Goal: Communication & Community: Participate in discussion

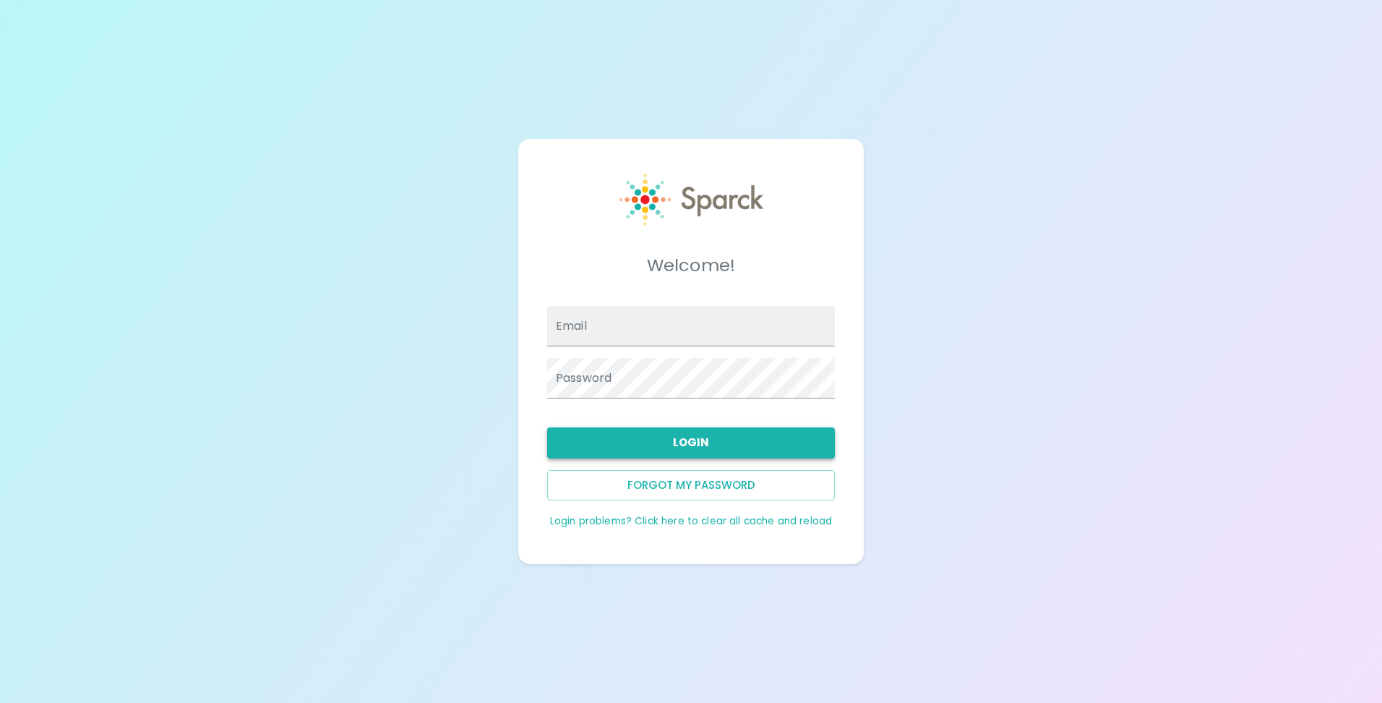
type input "[EMAIL_ADDRESS][DOMAIN_NAME]"
click at [710, 447] on button "Login" at bounding box center [691, 442] width 288 height 30
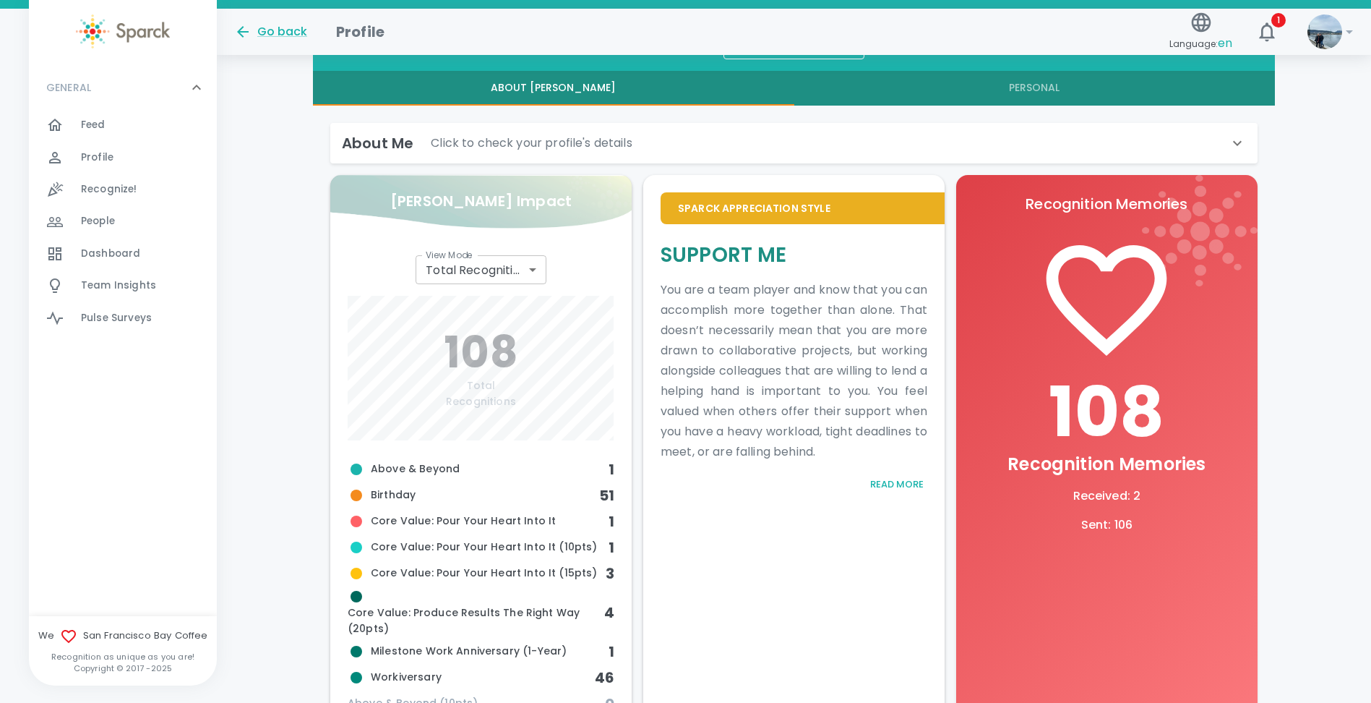
scroll to position [361, 0]
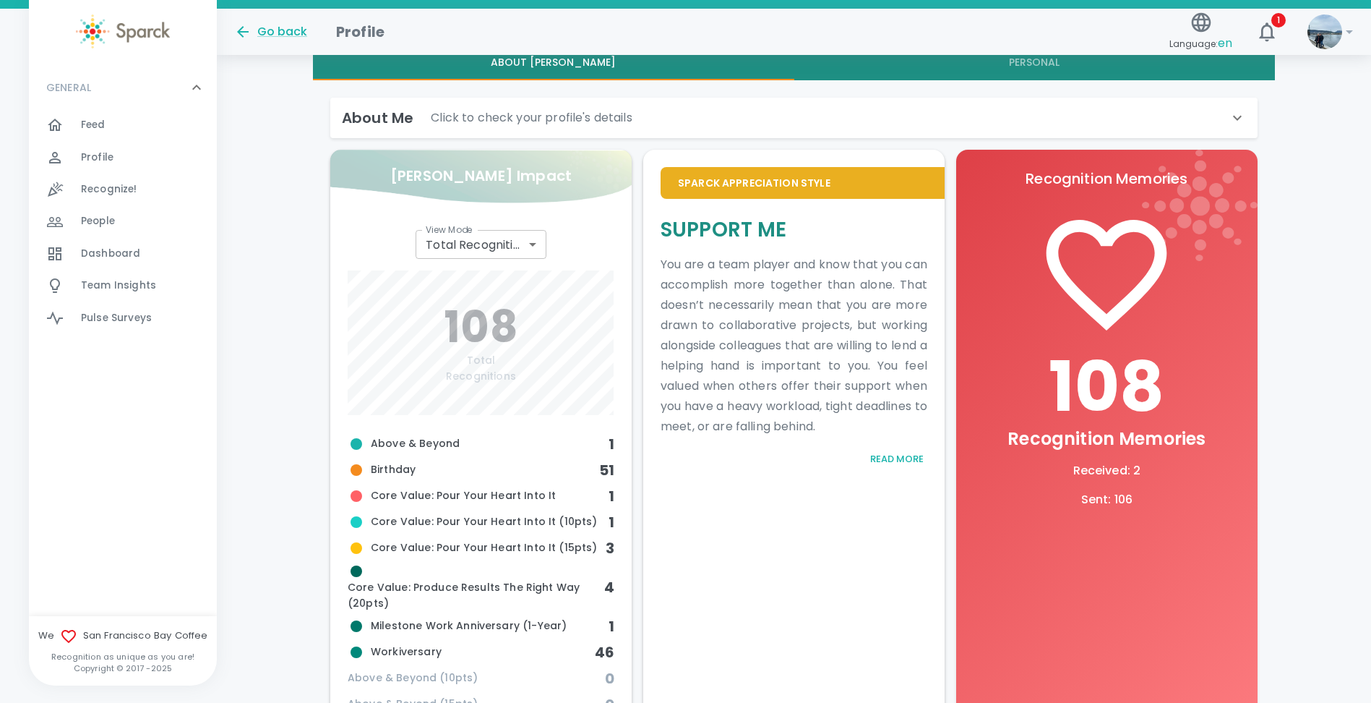
click at [118, 246] on span "Dashboard" at bounding box center [110, 253] width 59 height 14
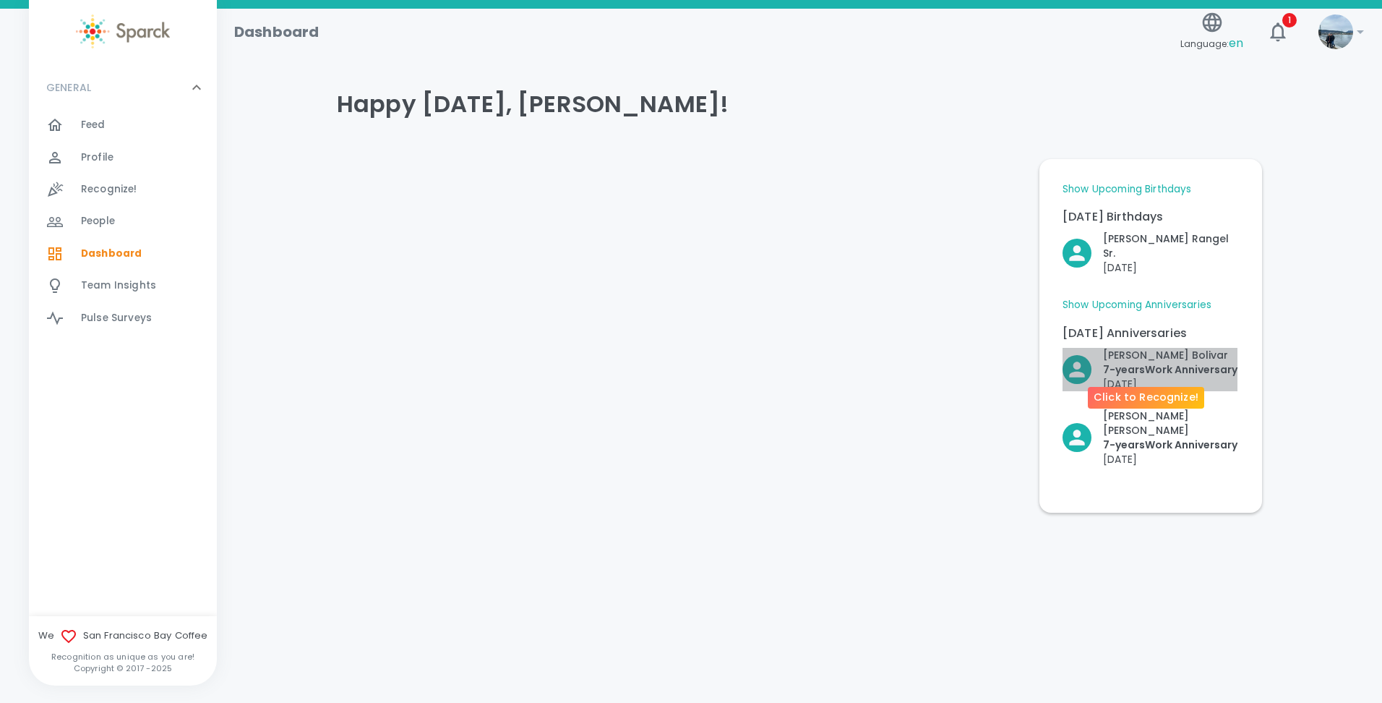
click at [1107, 362] on p "7- years Work Anniversary" at bounding box center [1170, 369] width 134 height 14
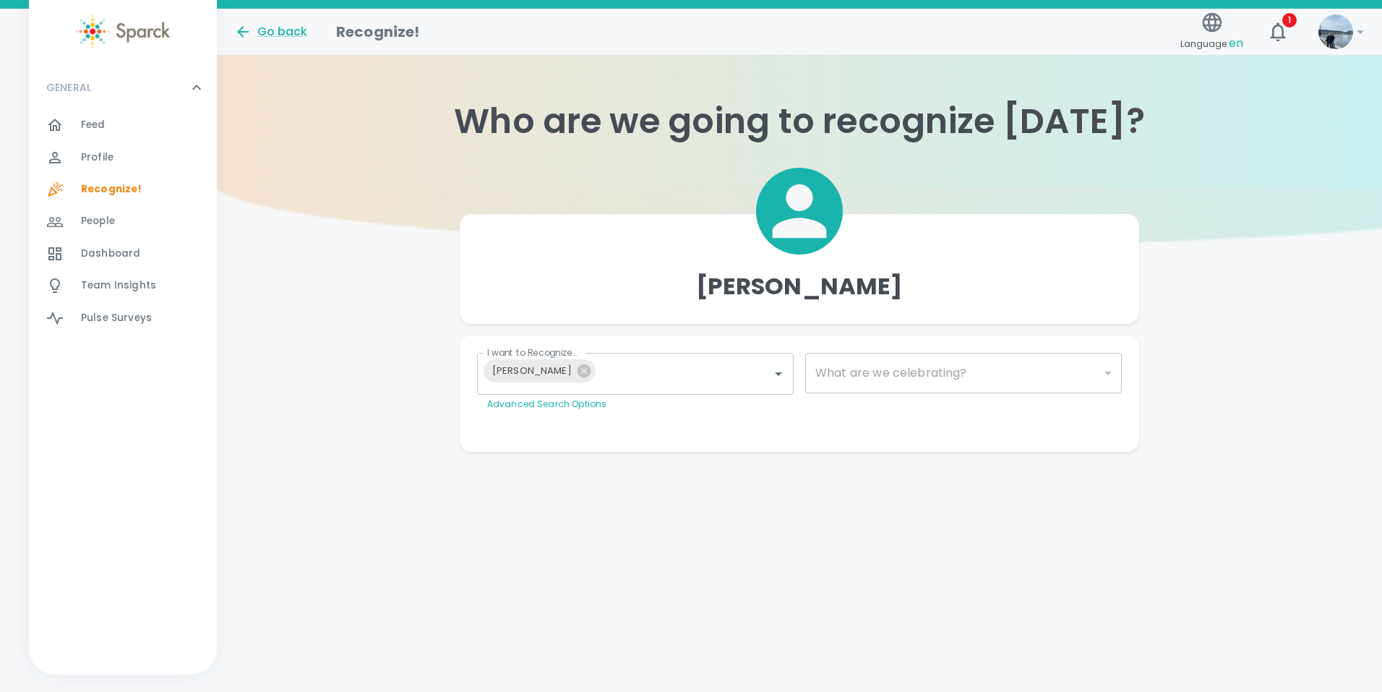
type input "2073"
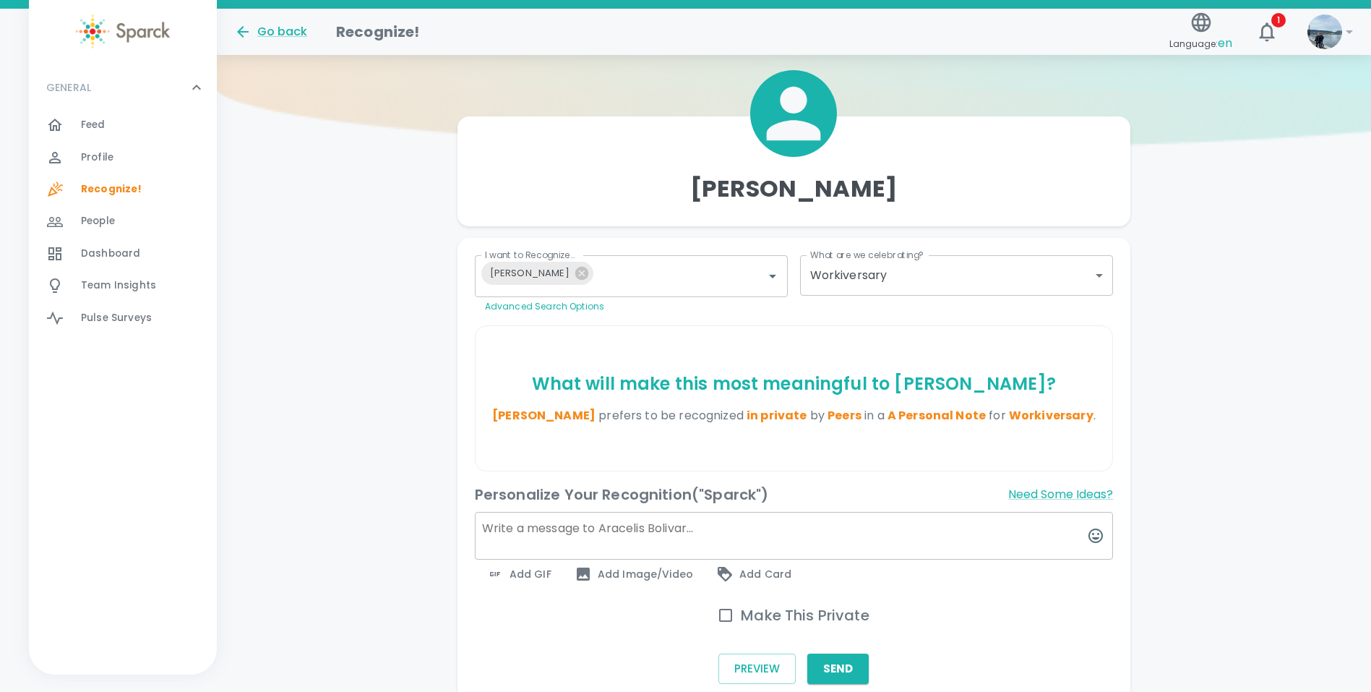
scroll to position [145, 0]
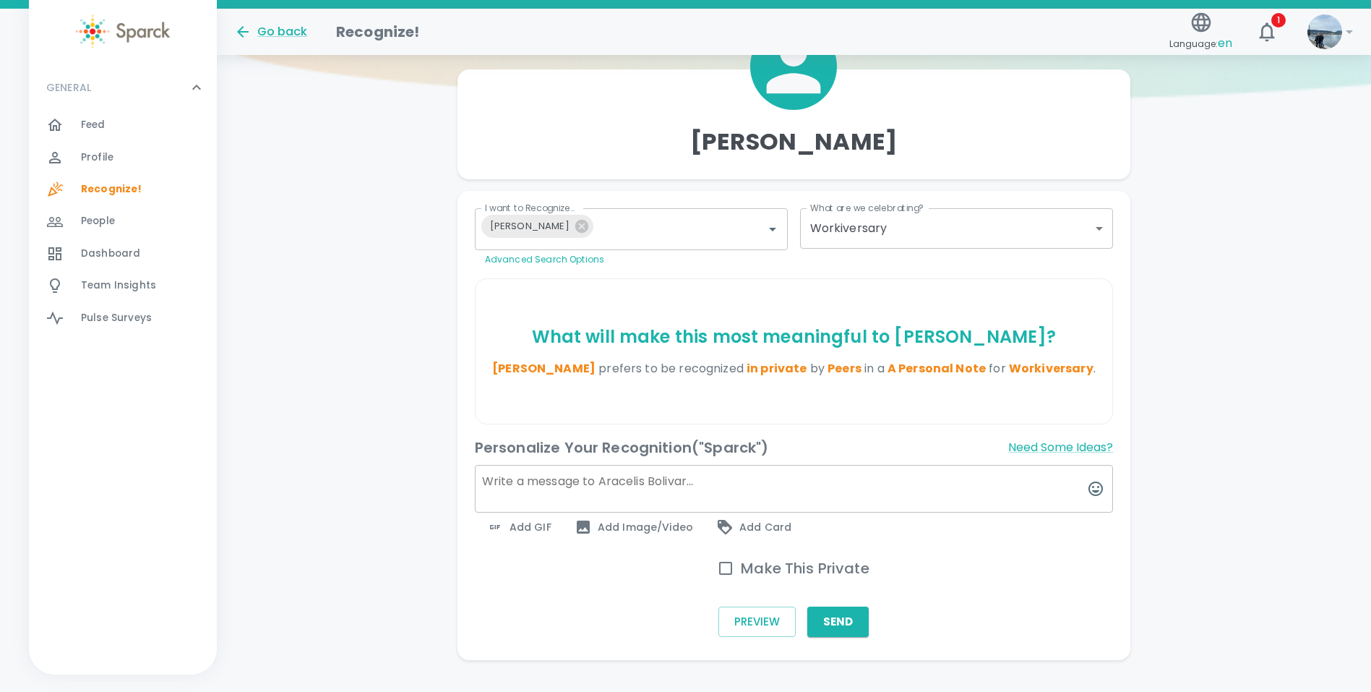
click at [82, 119] on span "Feed" at bounding box center [93, 125] width 25 height 14
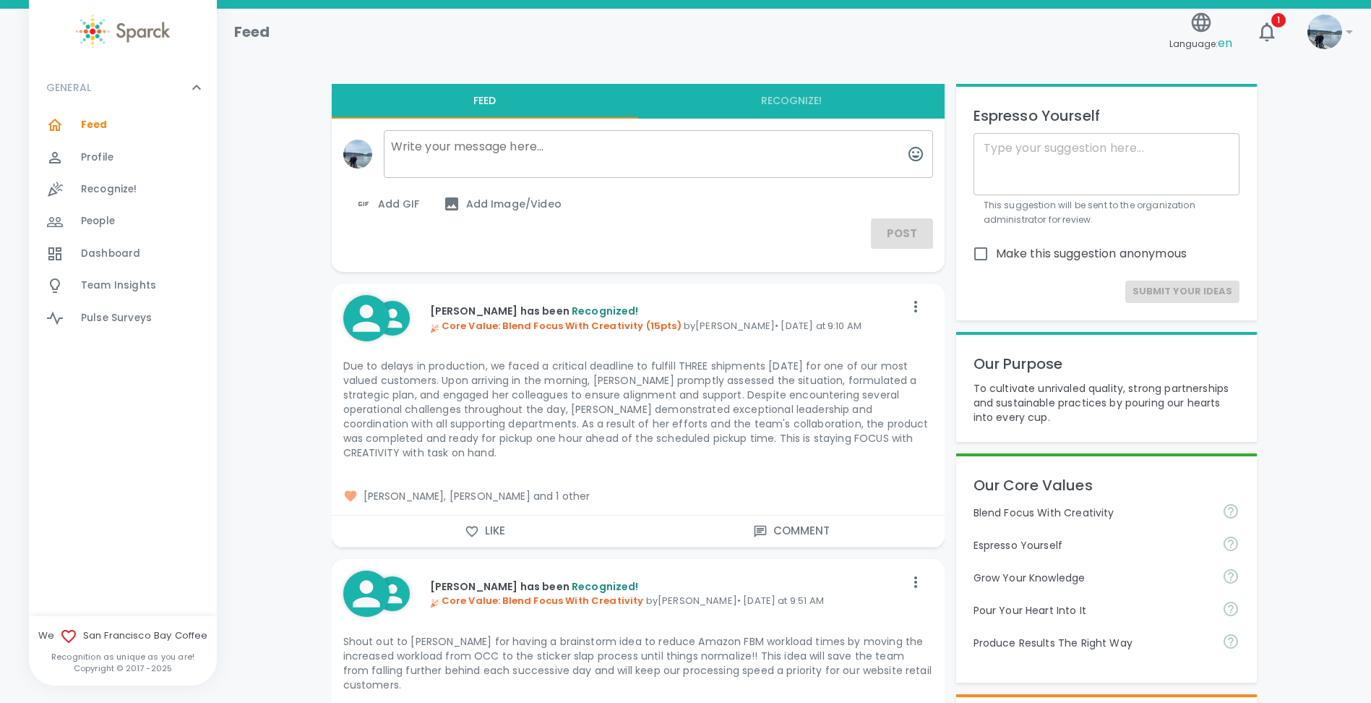
click at [560, 498] on span "[PERSON_NAME], [PERSON_NAME] and 1 other" at bounding box center [638, 496] width 590 height 14
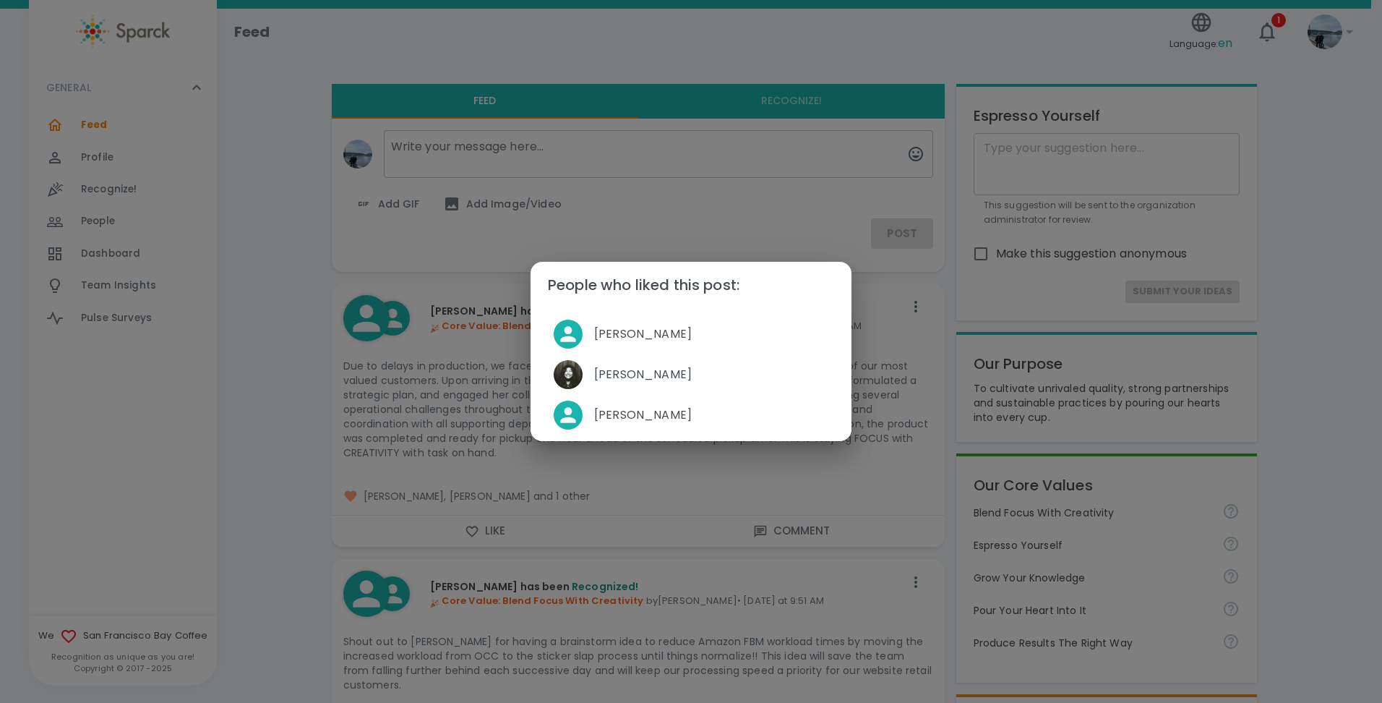
click at [333, 445] on div "People who liked this post: [PERSON_NAME] [PERSON_NAME] [PERSON_NAME]" at bounding box center [691, 351] width 1382 height 703
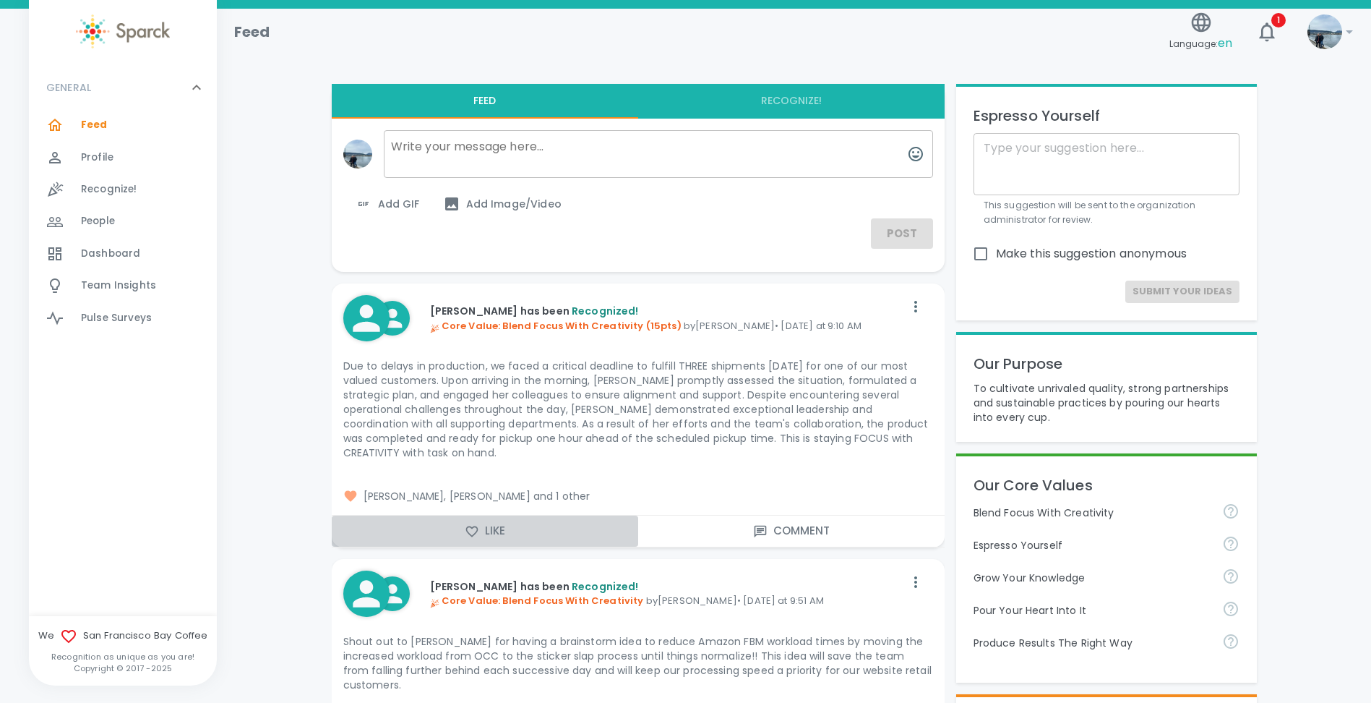
click at [494, 531] on button "Like" at bounding box center [485, 530] width 306 height 30
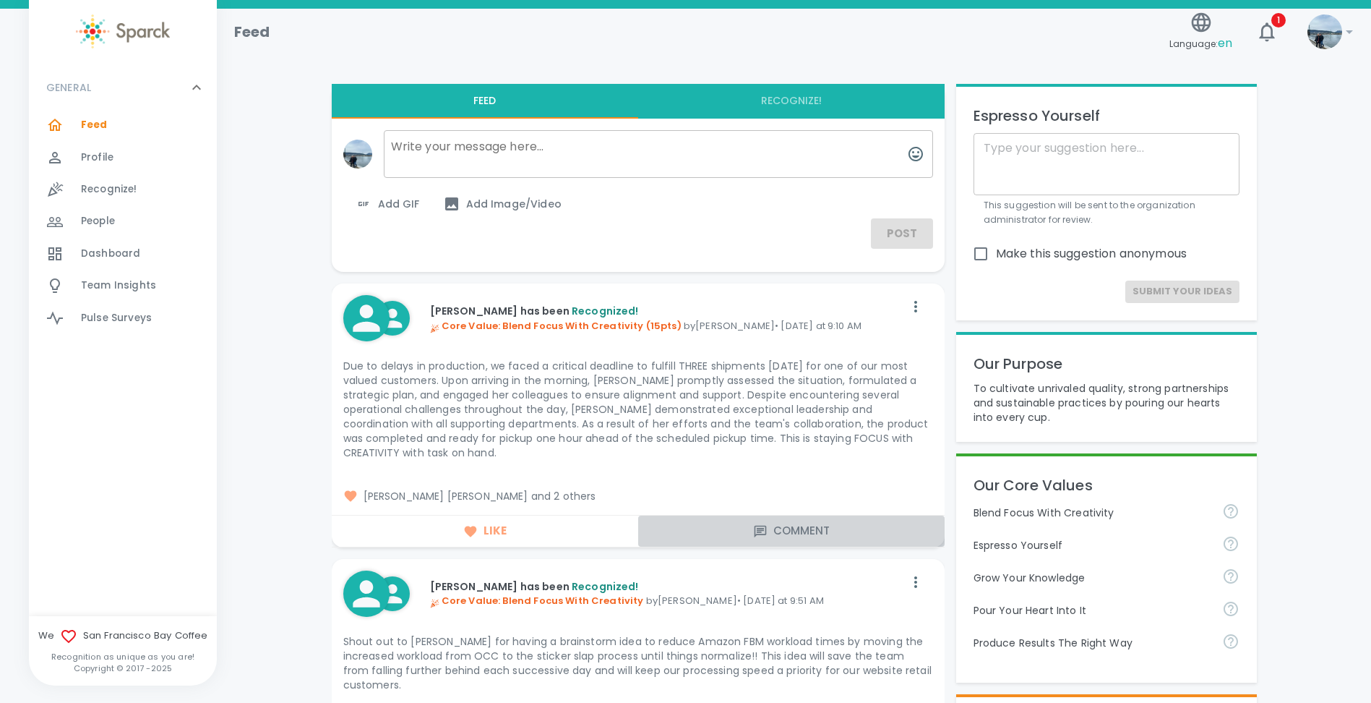
click at [773, 531] on button "Comment" at bounding box center [791, 530] width 306 height 30
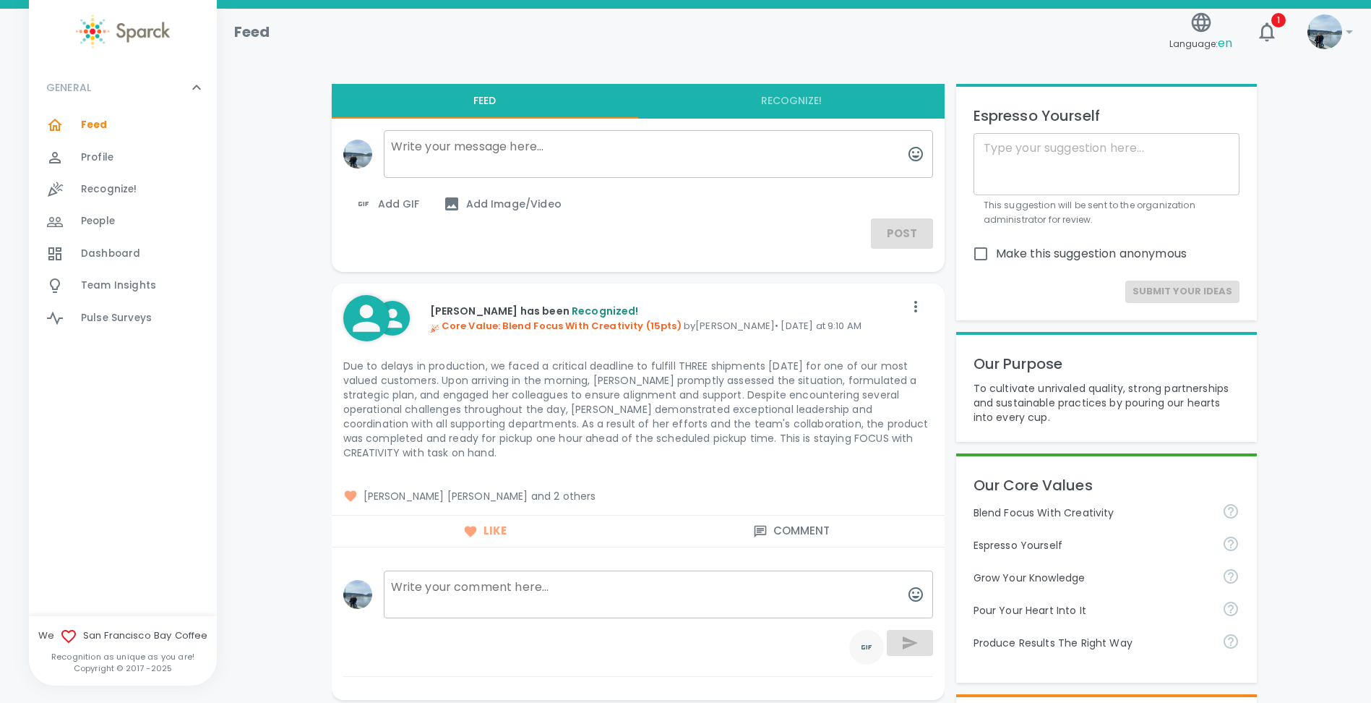
click at [864, 653] on icon "toggle password visibility" at bounding box center [866, 646] width 17 height 17
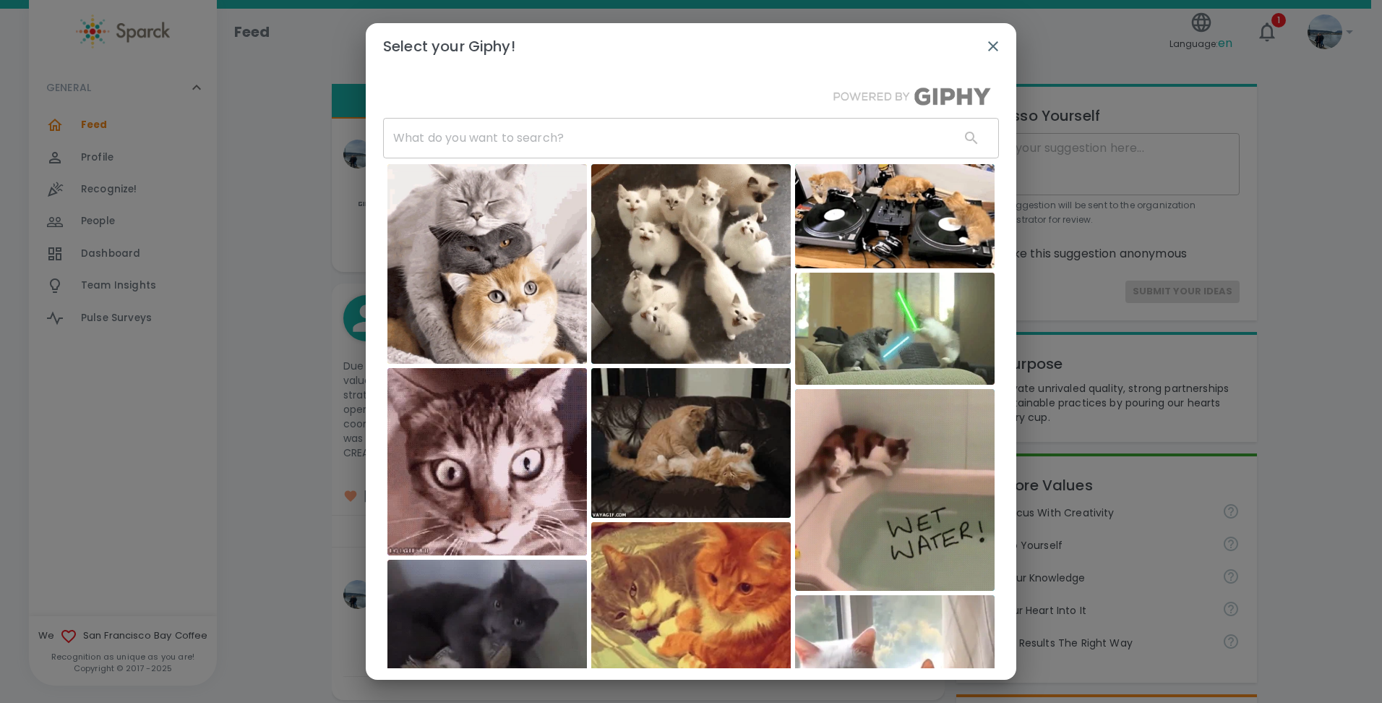
click at [497, 142] on input "text" at bounding box center [665, 138] width 565 height 40
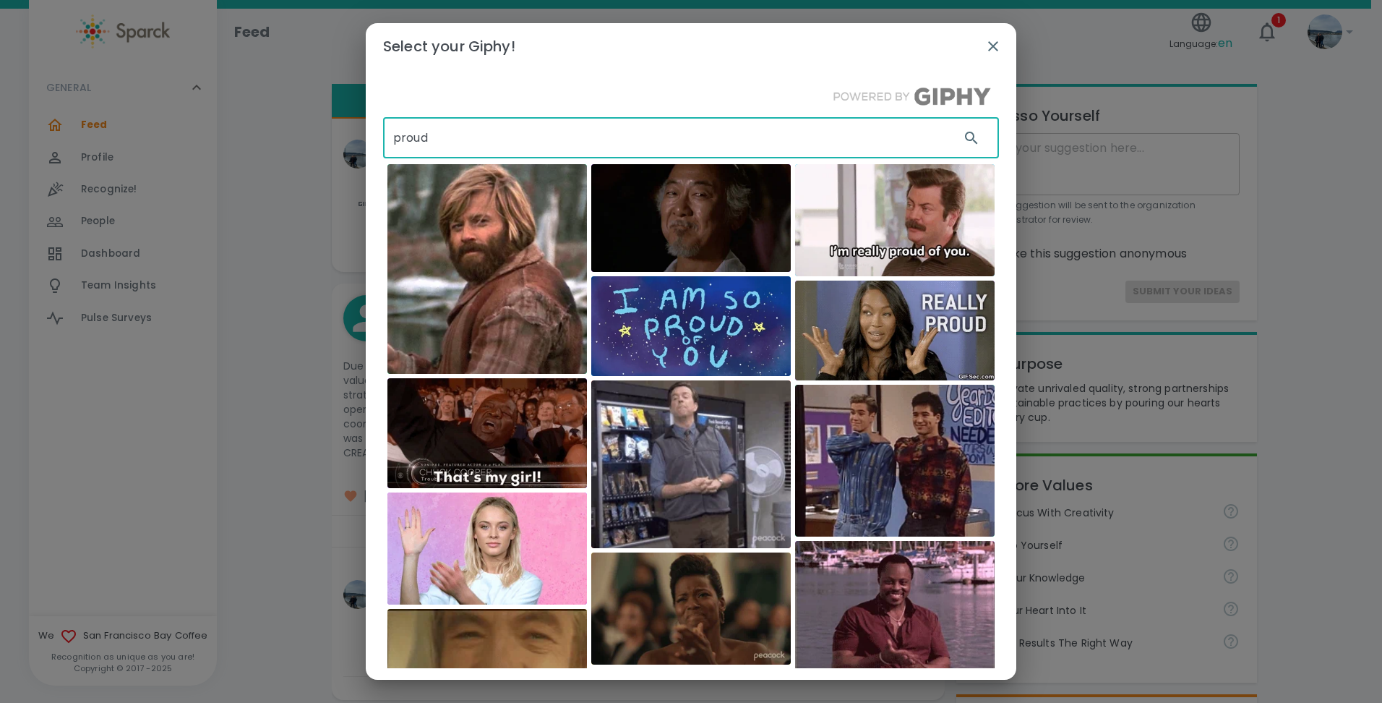
drag, startPoint x: 430, startPoint y: 140, endPoint x: 332, endPoint y: 138, distance: 97.6
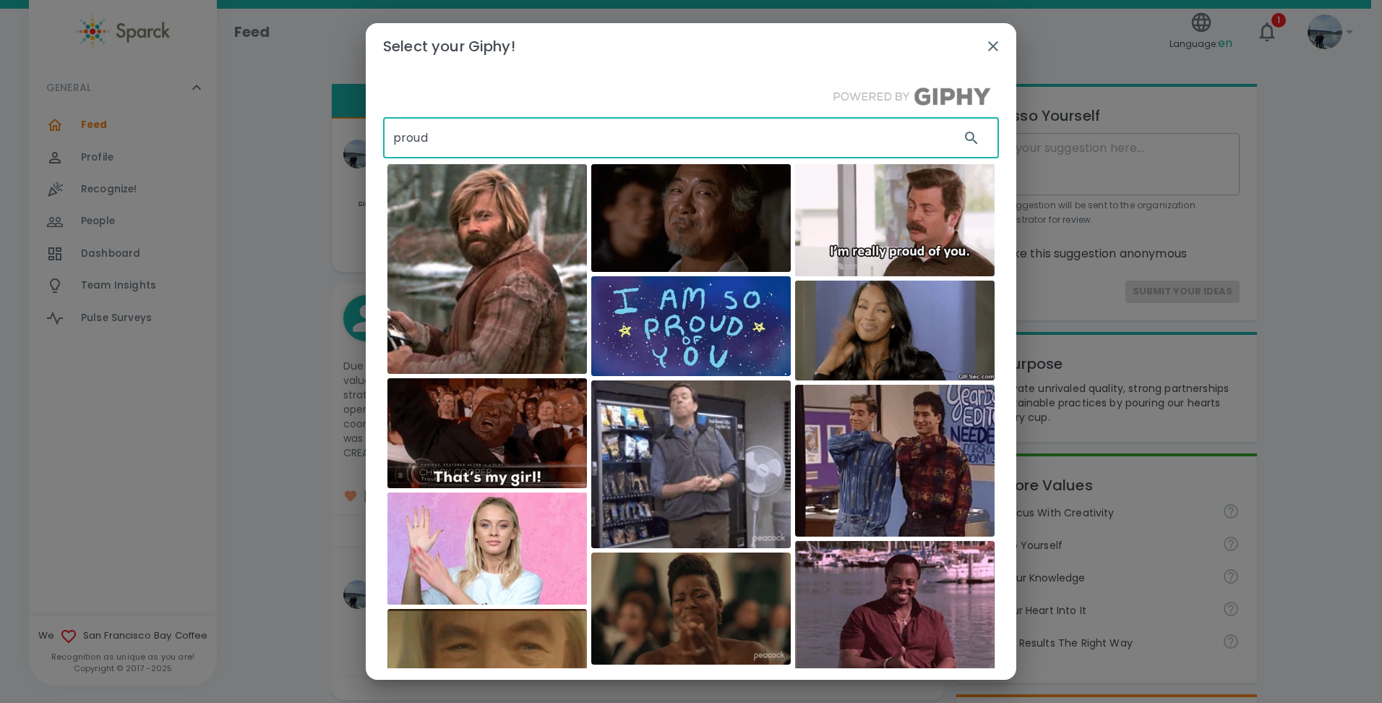
click at [336, 136] on div "Select your Giphy! proud ​" at bounding box center [691, 351] width 1382 height 703
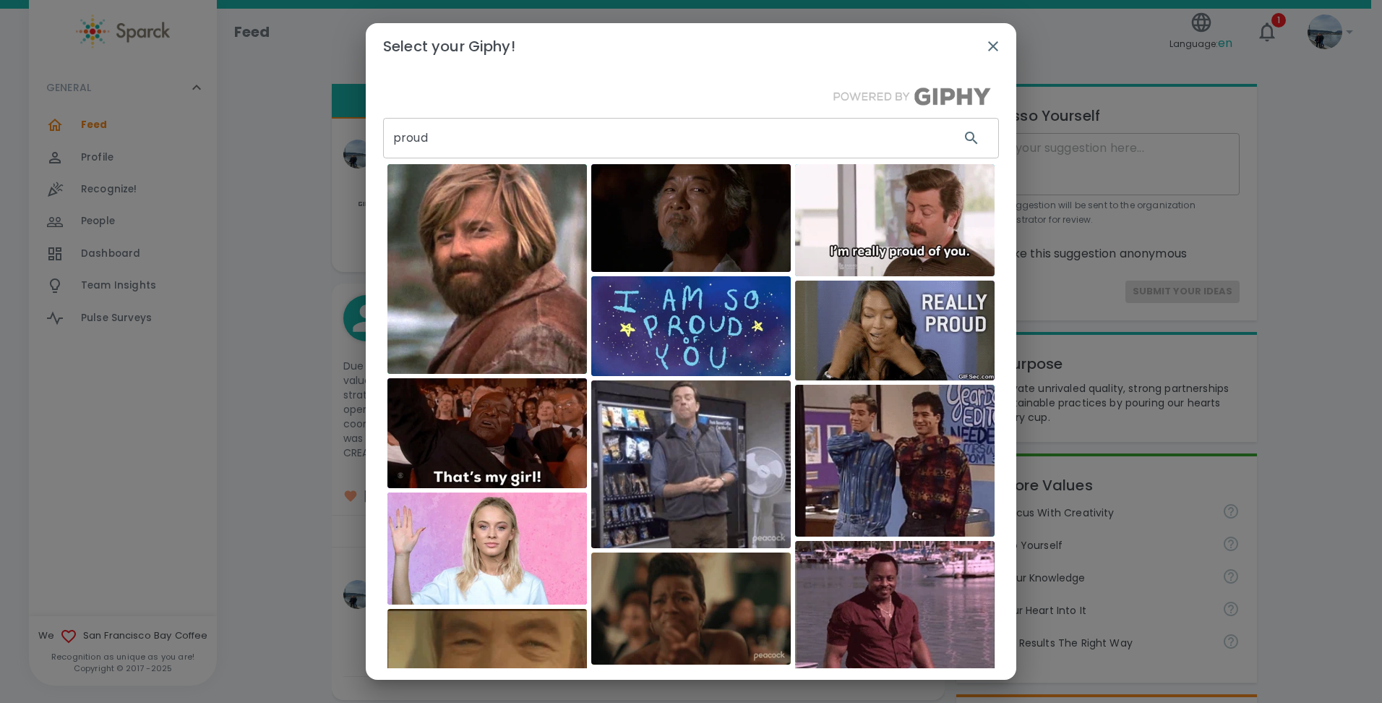
scroll to position [3, 0]
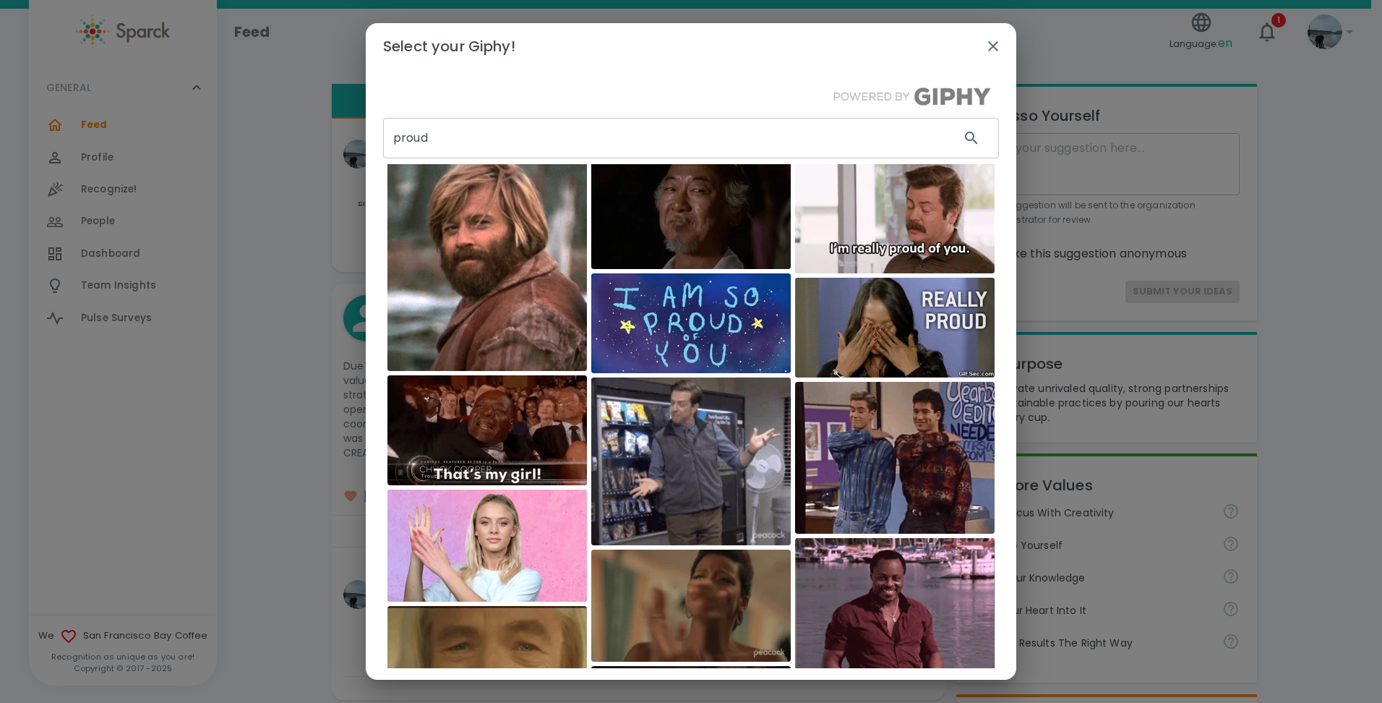
click at [488, 143] on input "proud" at bounding box center [665, 138] width 565 height 40
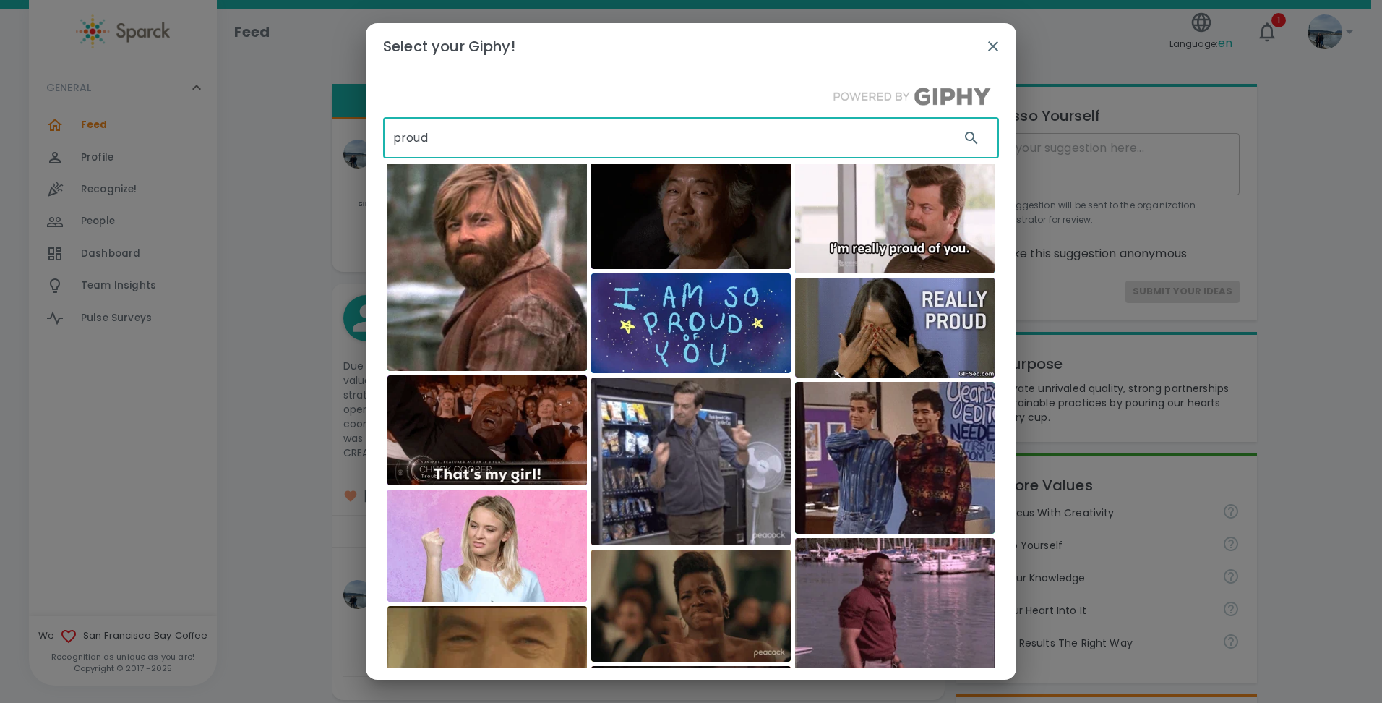
drag, startPoint x: 470, startPoint y: 137, endPoint x: 372, endPoint y: 137, distance: 98.3
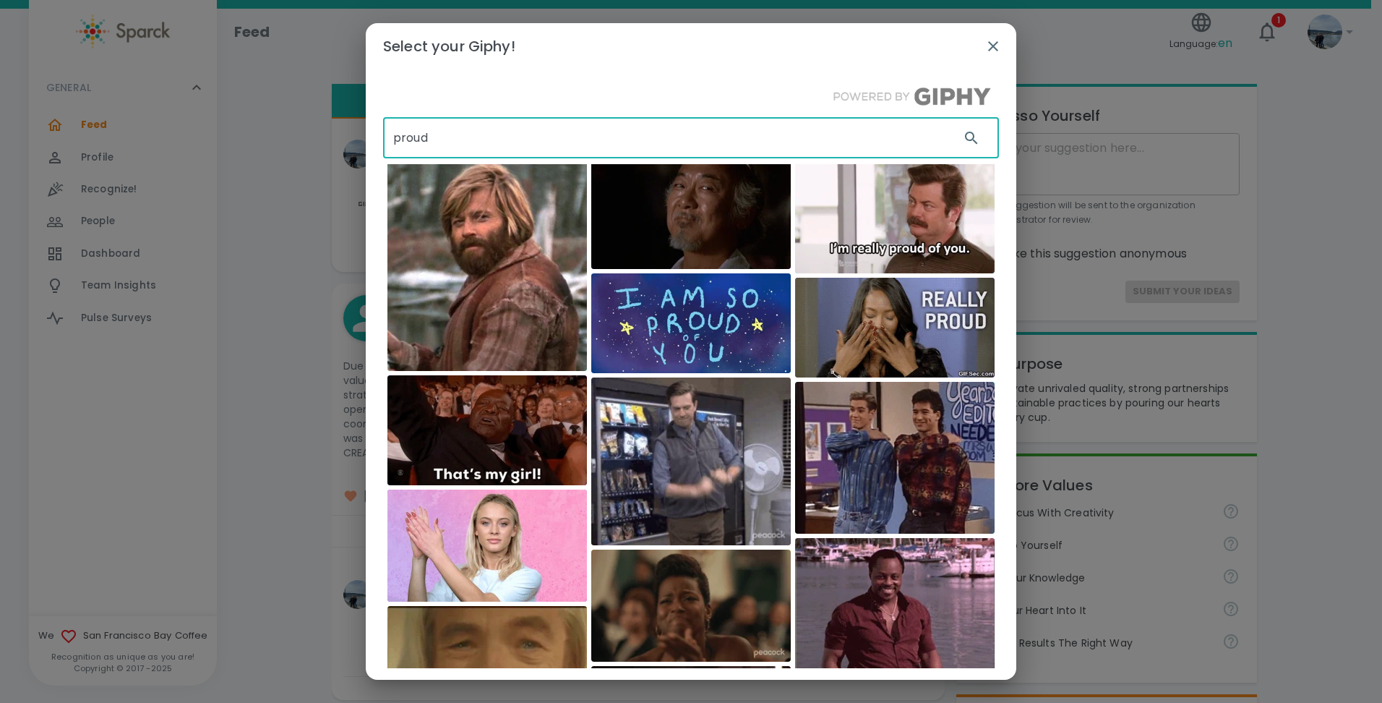
click at [372, 137] on div "proud ​ EditingAndLayout [PERSON_NAME] Awards The Office" at bounding box center [691, 368] width 651 height 598
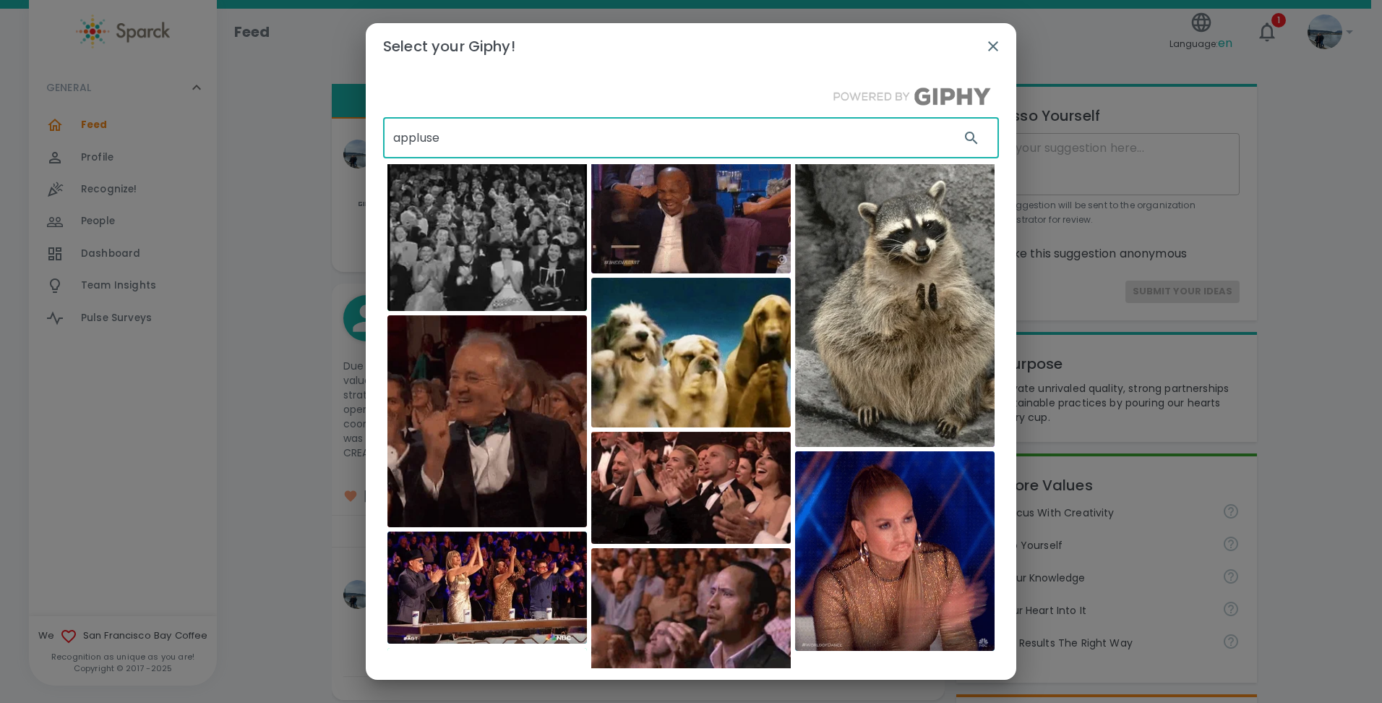
scroll to position [0, 0]
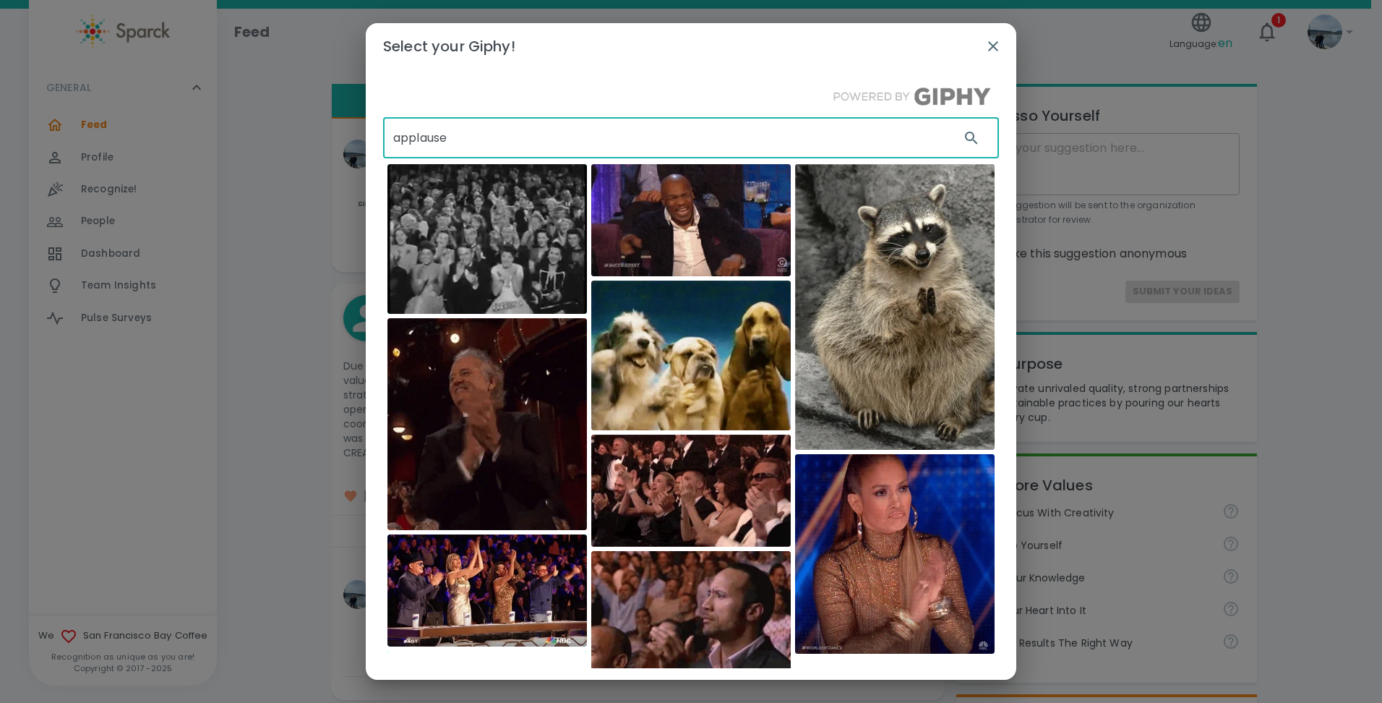
type input "applause"
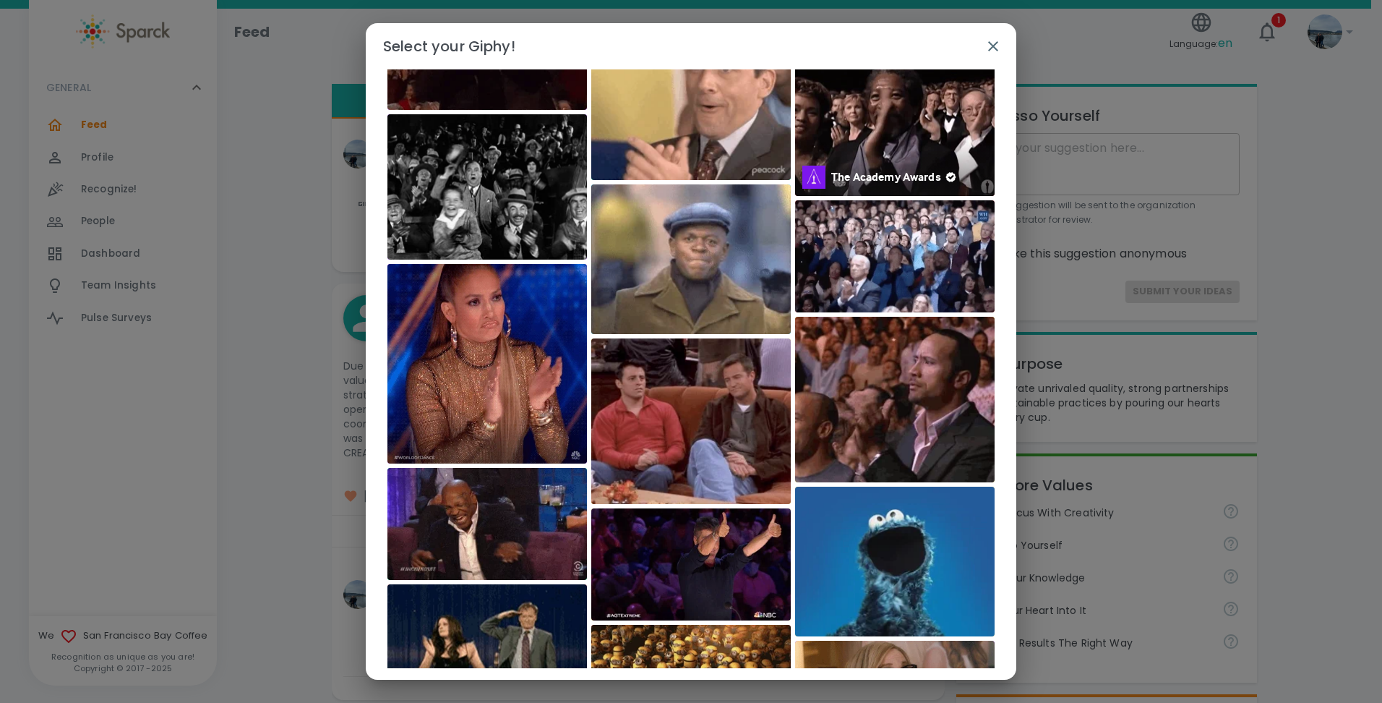
click at [909, 101] on img at bounding box center [894, 124] width 199 height 144
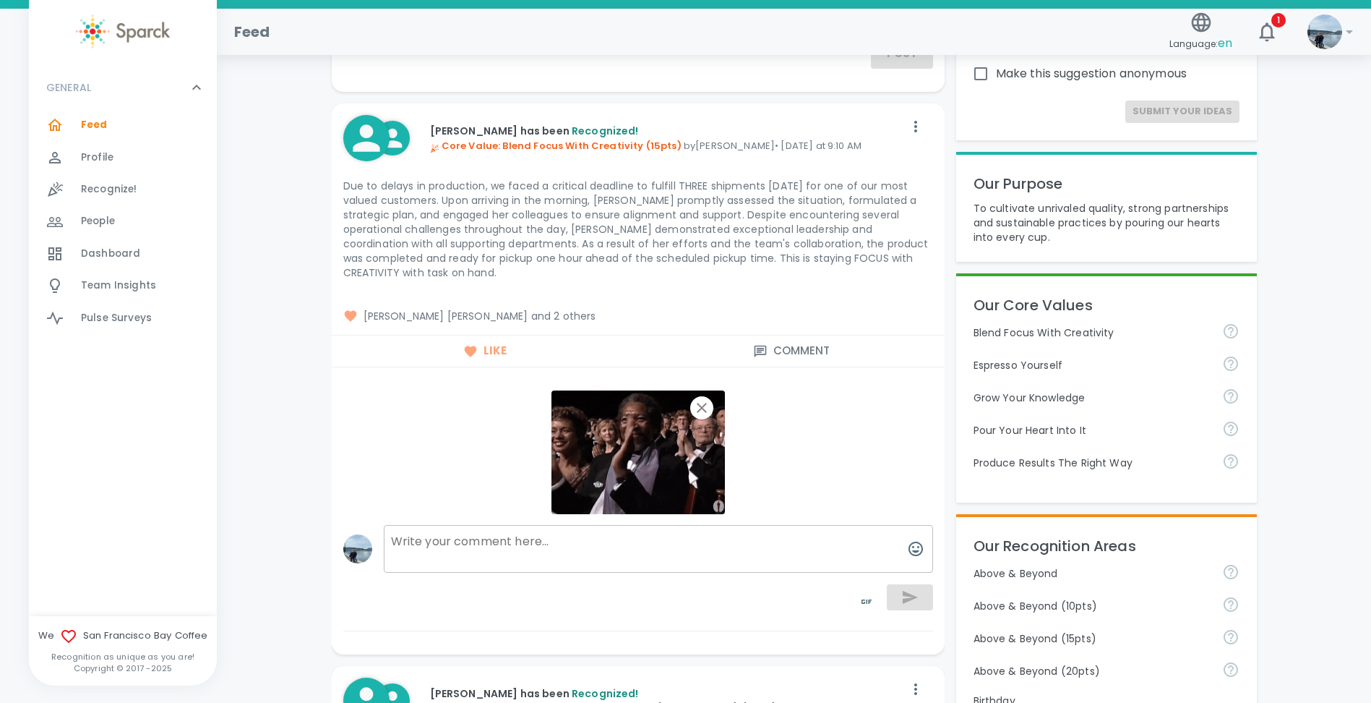
scroll to position [217, 0]
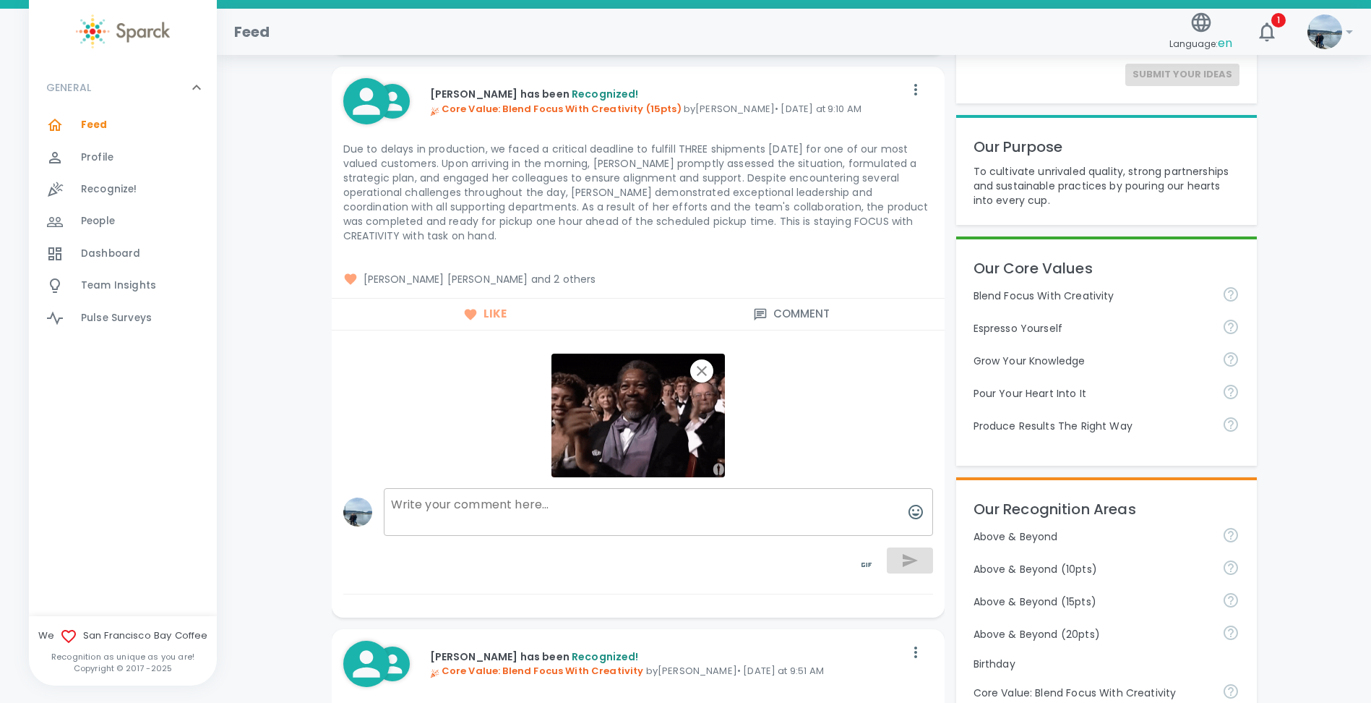
click at [538, 504] on textarea at bounding box center [658, 512] width 549 height 48
click at [919, 563] on div at bounding box center [904, 559] width 58 height 46
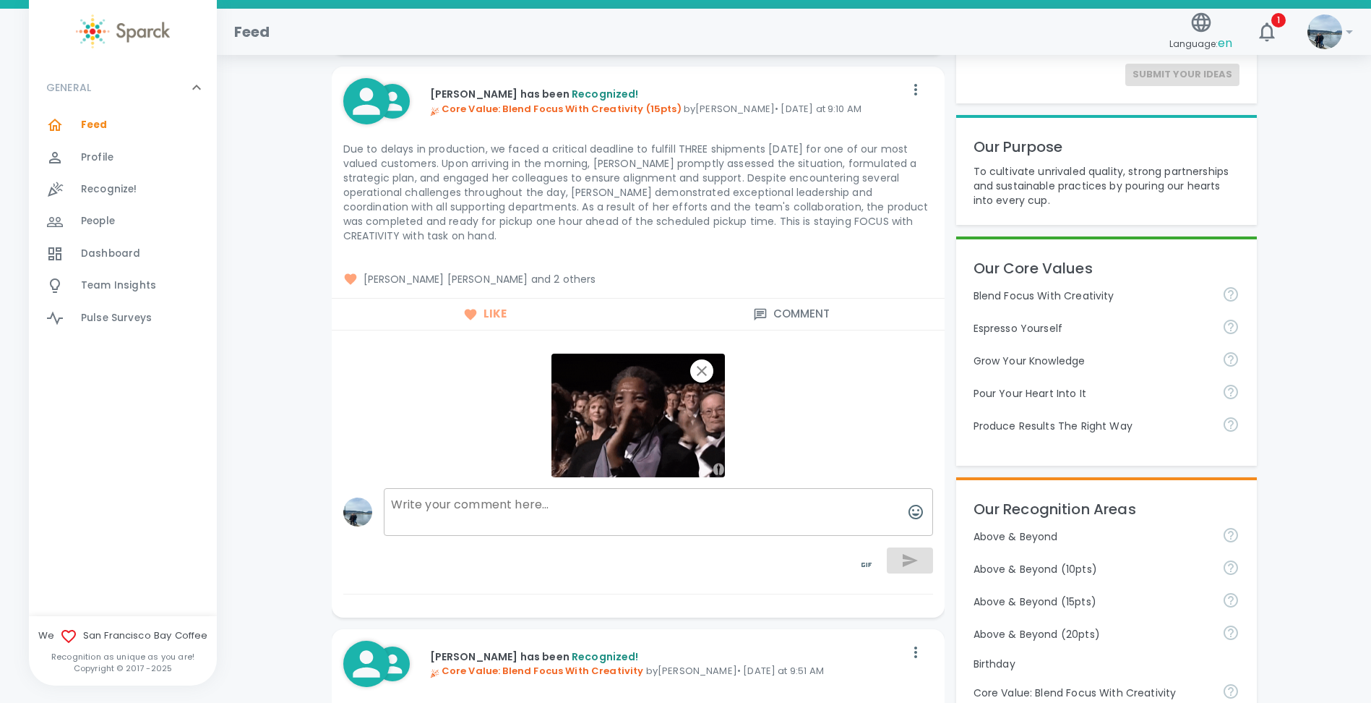
click at [912, 560] on div at bounding box center [904, 559] width 58 height 46
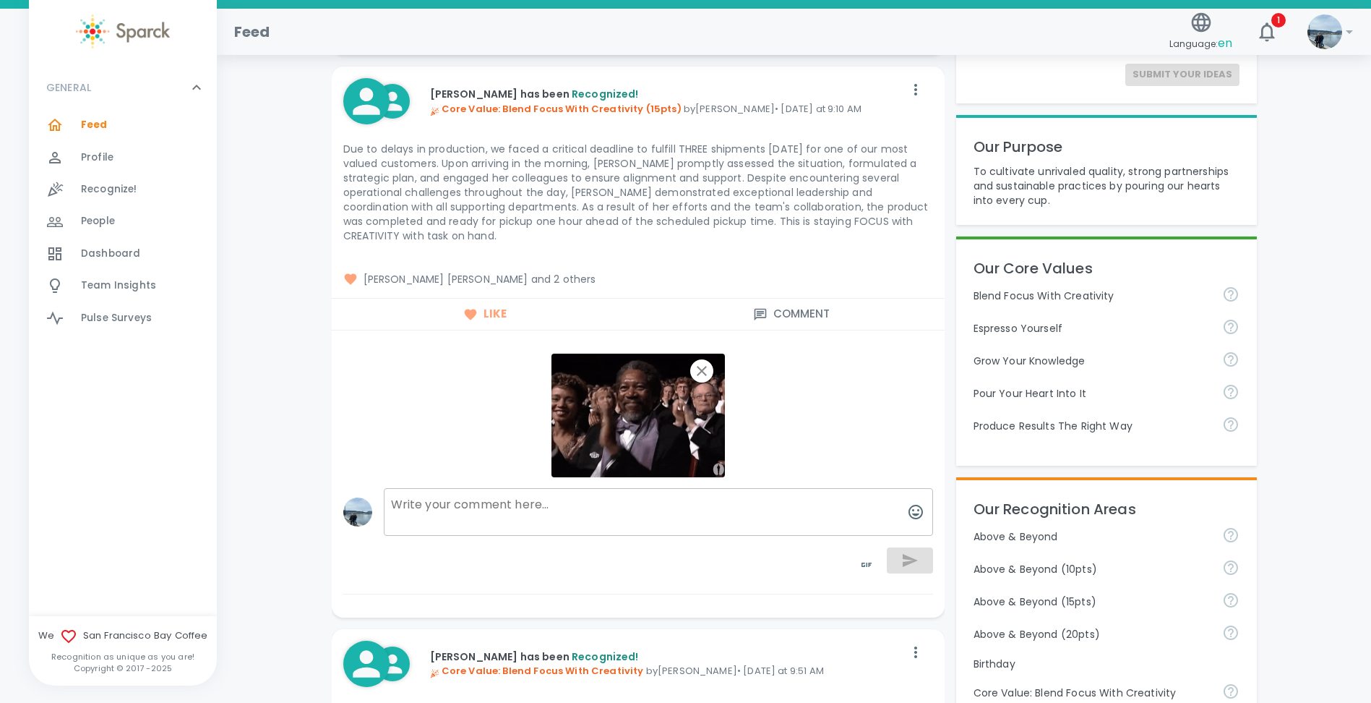
click at [756, 493] on textarea at bounding box center [658, 512] width 549 height 48
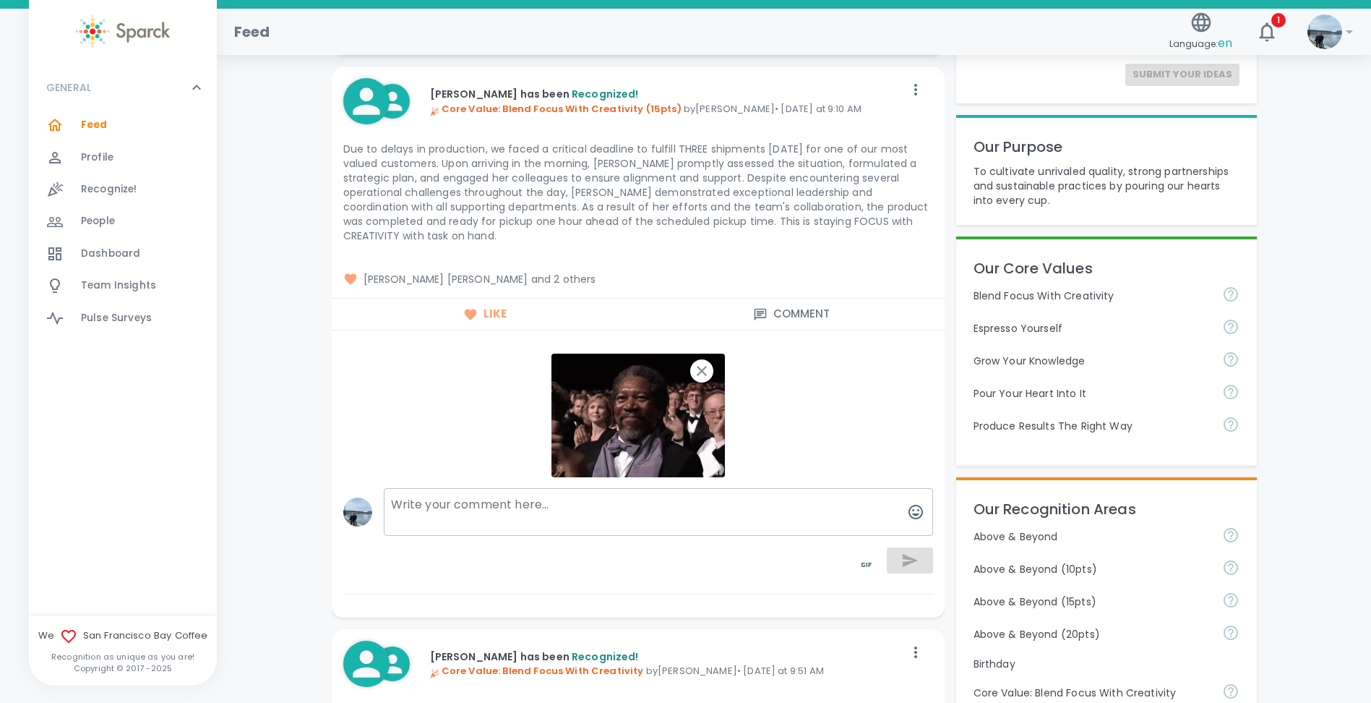
click at [911, 570] on div at bounding box center [904, 559] width 58 height 46
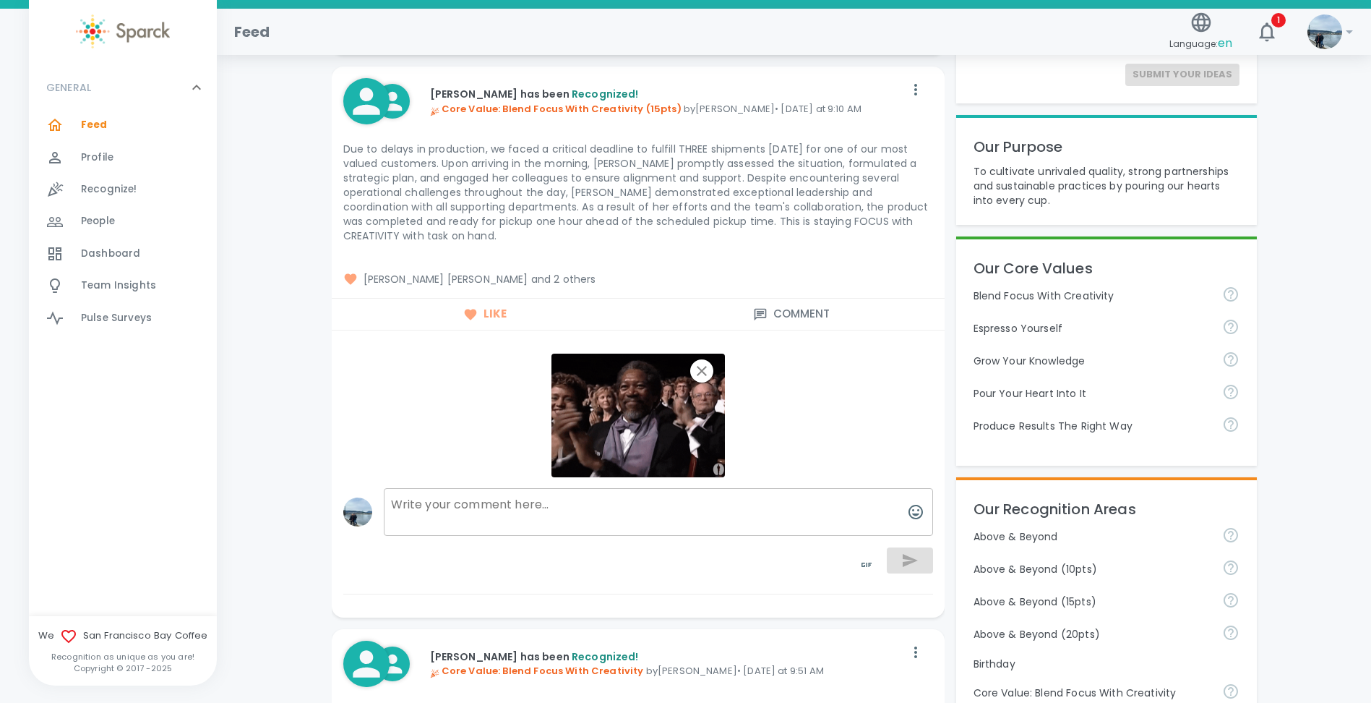
click at [654, 489] on textarea at bounding box center [658, 512] width 549 height 48
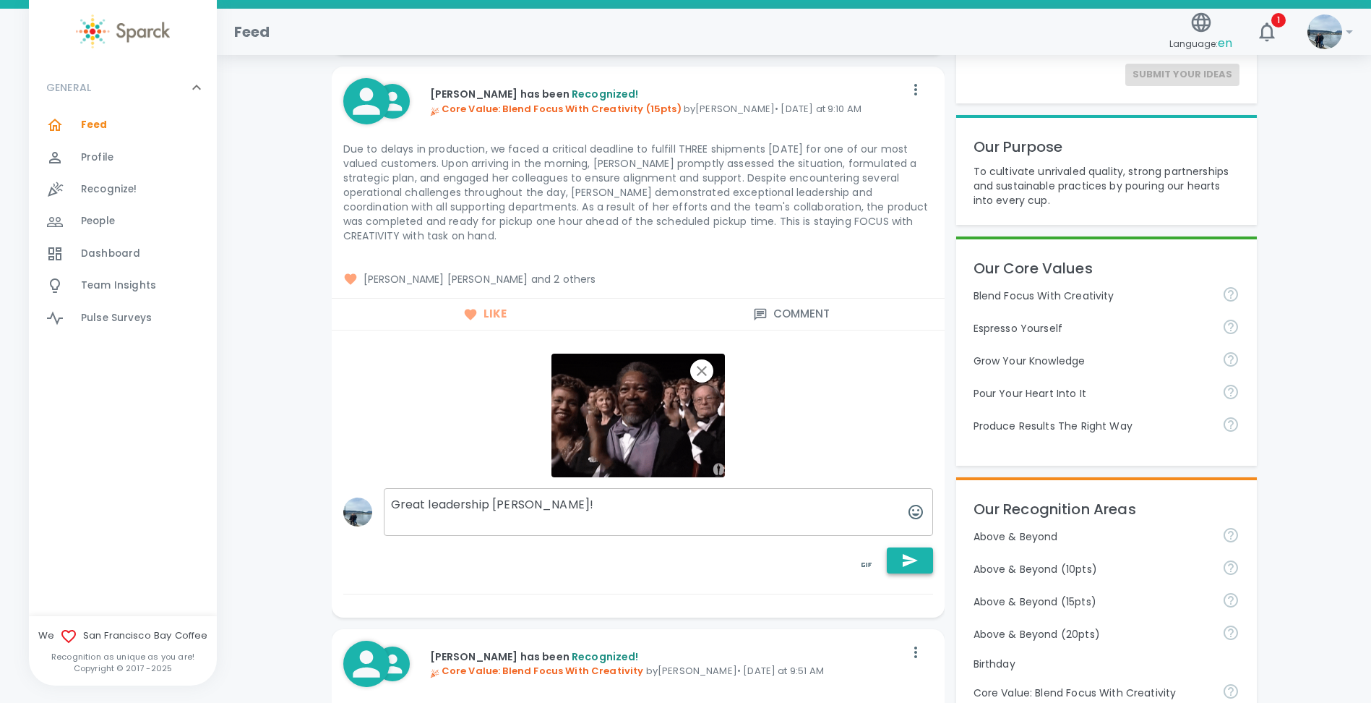
type textarea "Great leadership [PERSON_NAME]!"
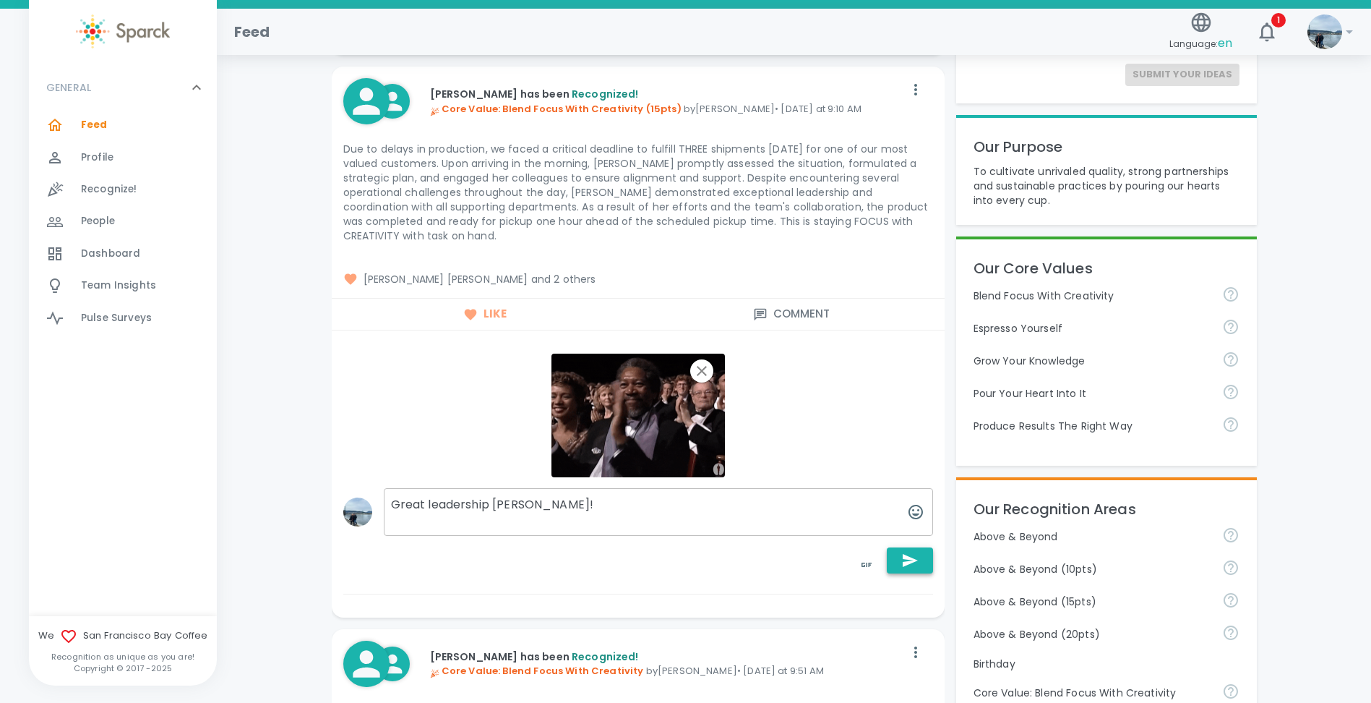
click at [907, 558] on icon "button" at bounding box center [910, 560] width 15 height 13
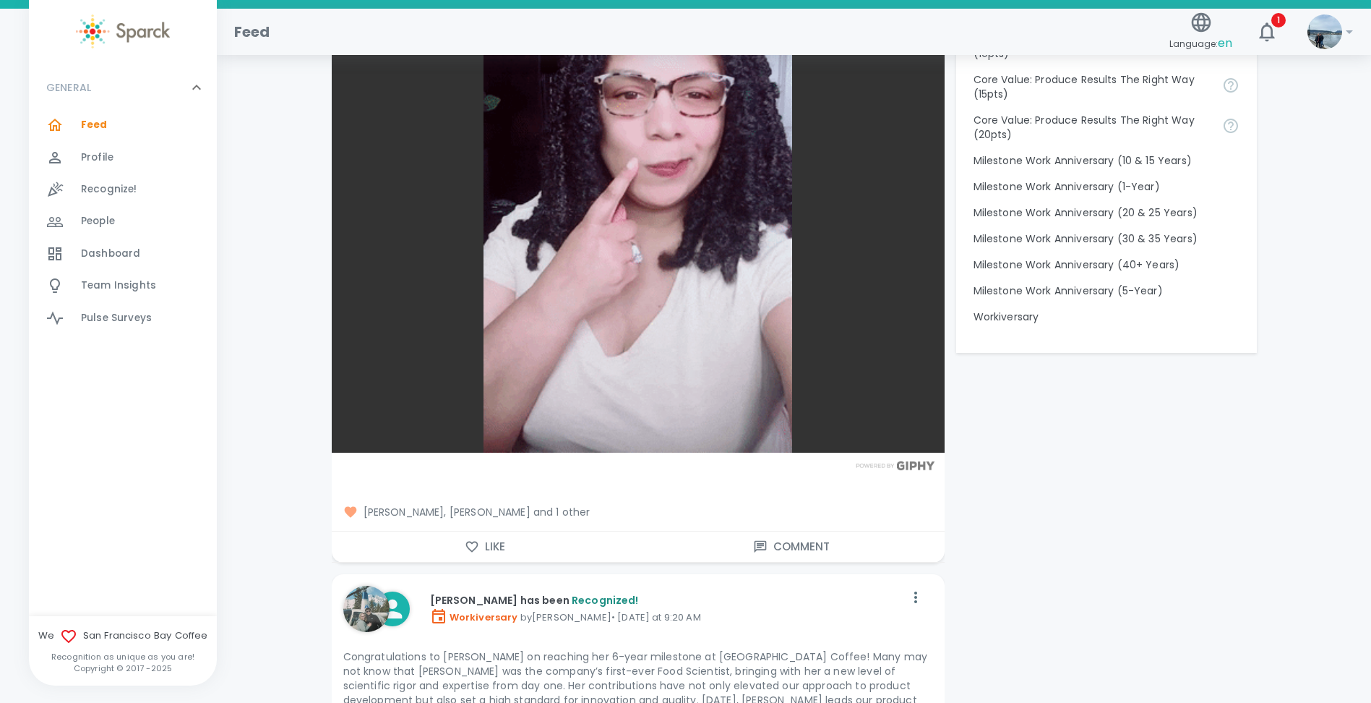
scroll to position [1518, 0]
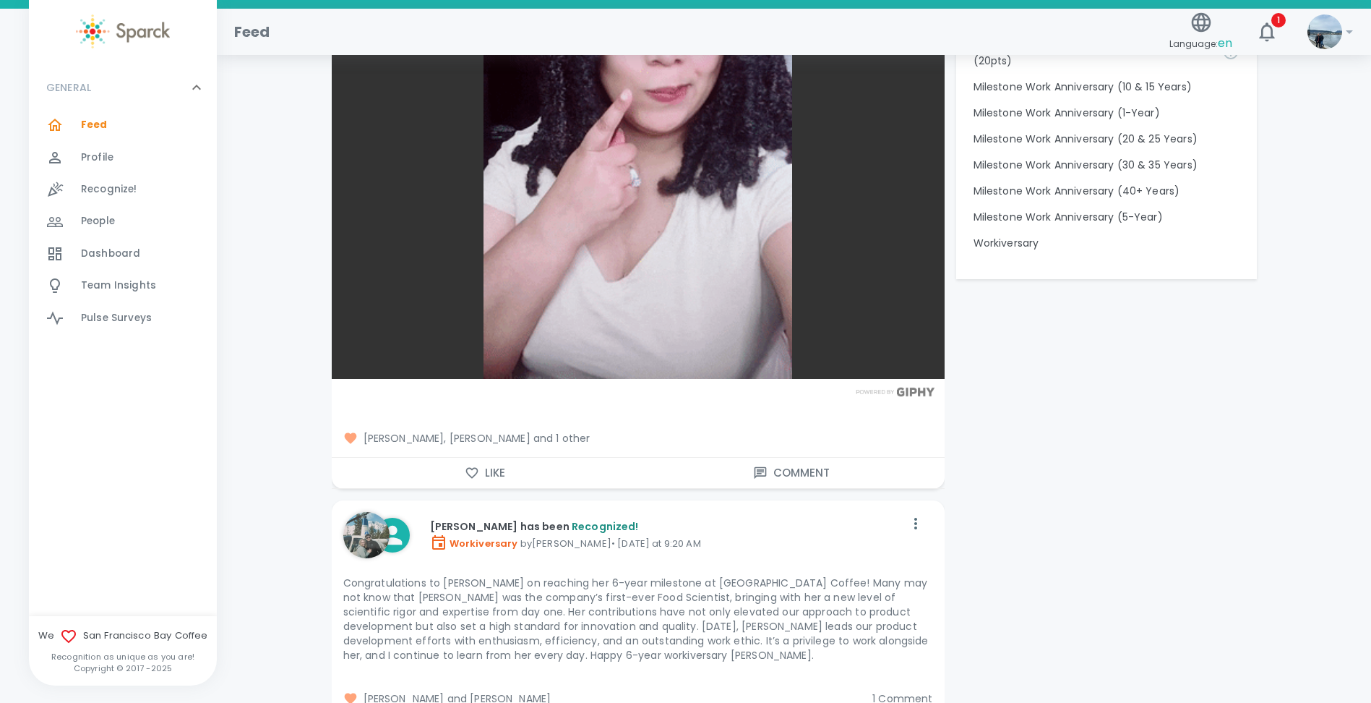
click at [441, 464] on button "Like" at bounding box center [485, 473] width 306 height 30
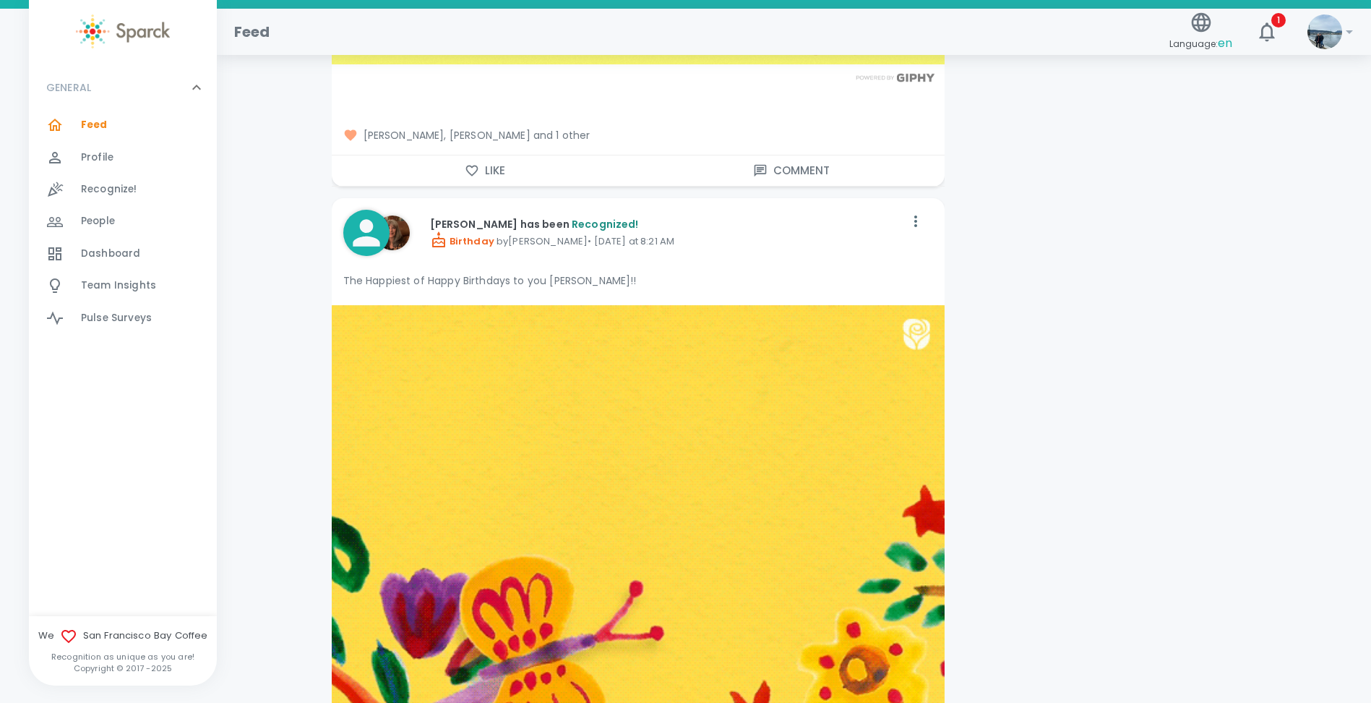
scroll to position [3759, 0]
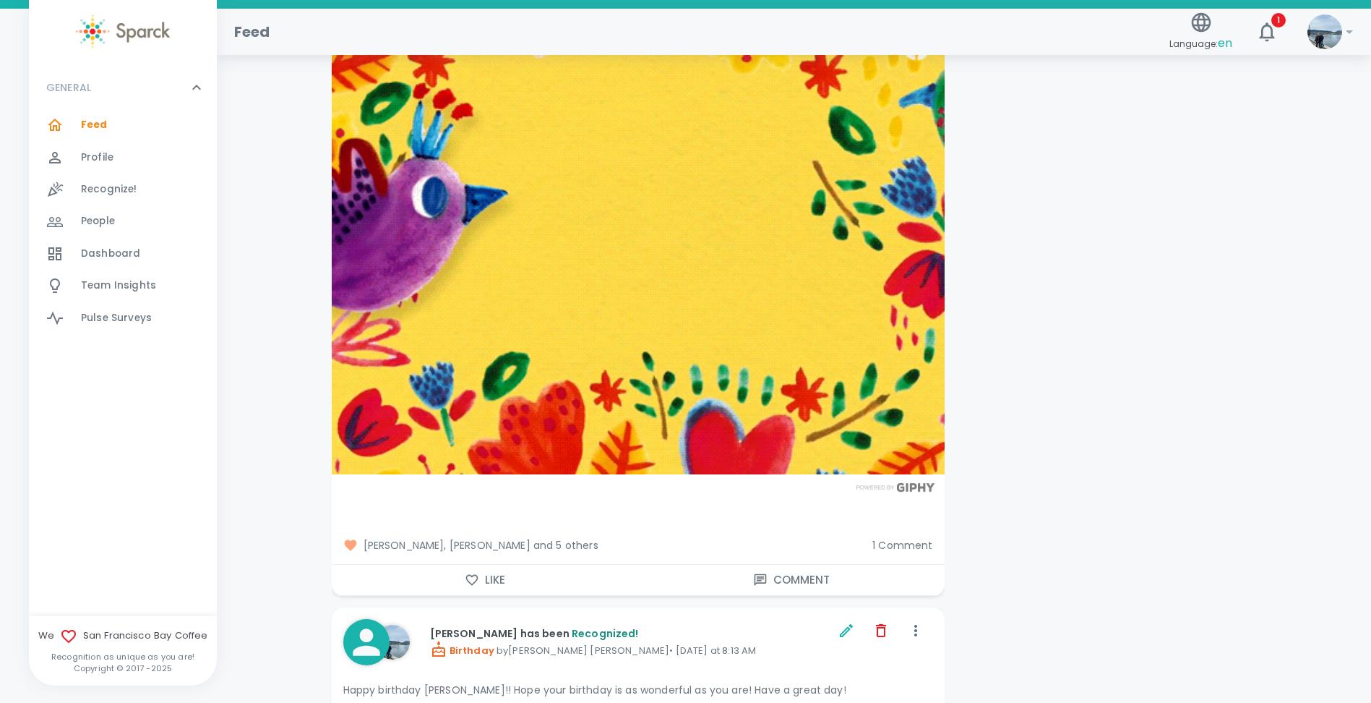
click at [900, 538] on span "1 Comment" at bounding box center [902, 545] width 60 height 14
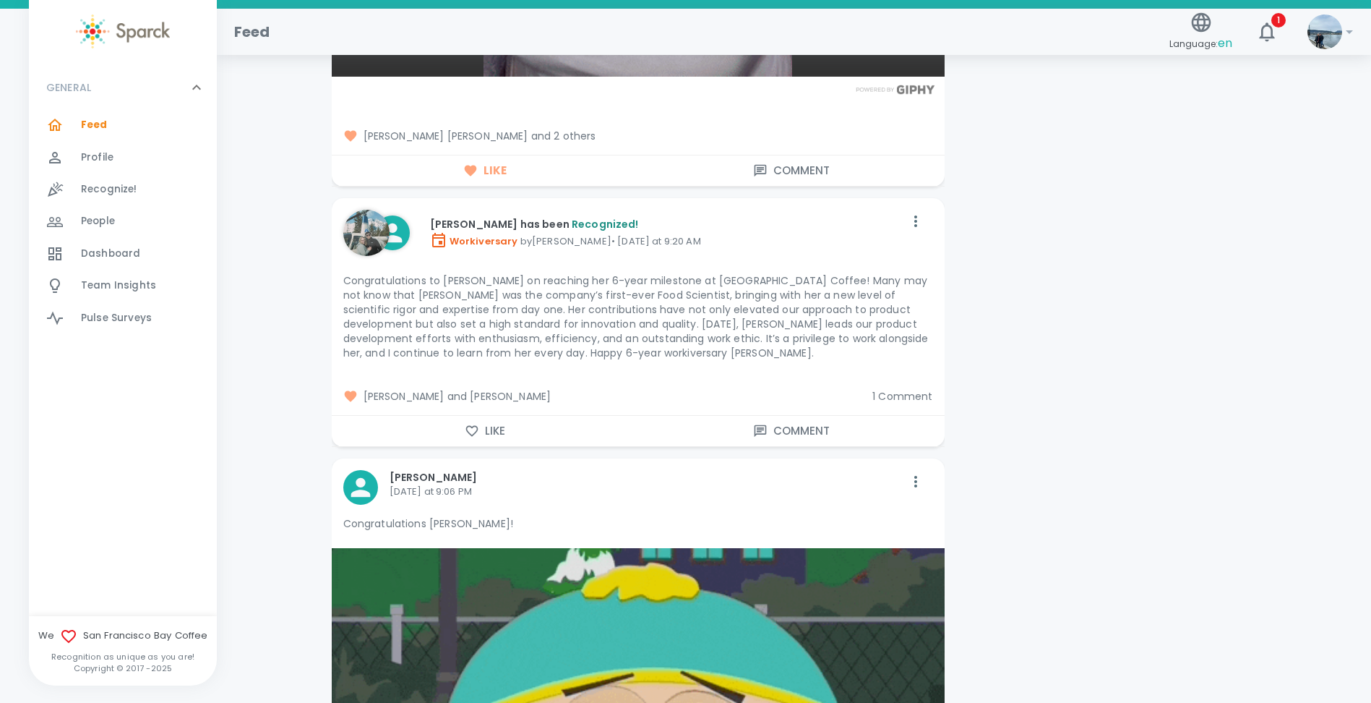
scroll to position [1952, 0]
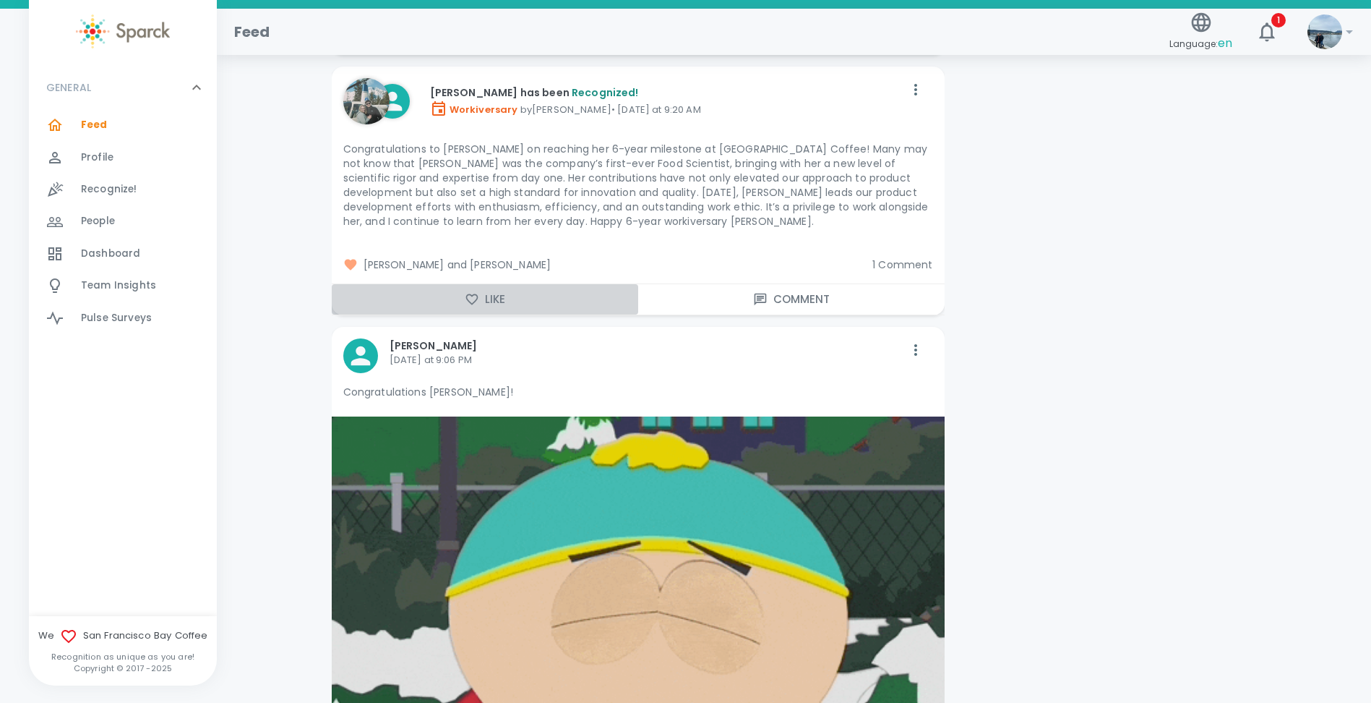
click at [489, 291] on button "Like" at bounding box center [485, 299] width 306 height 30
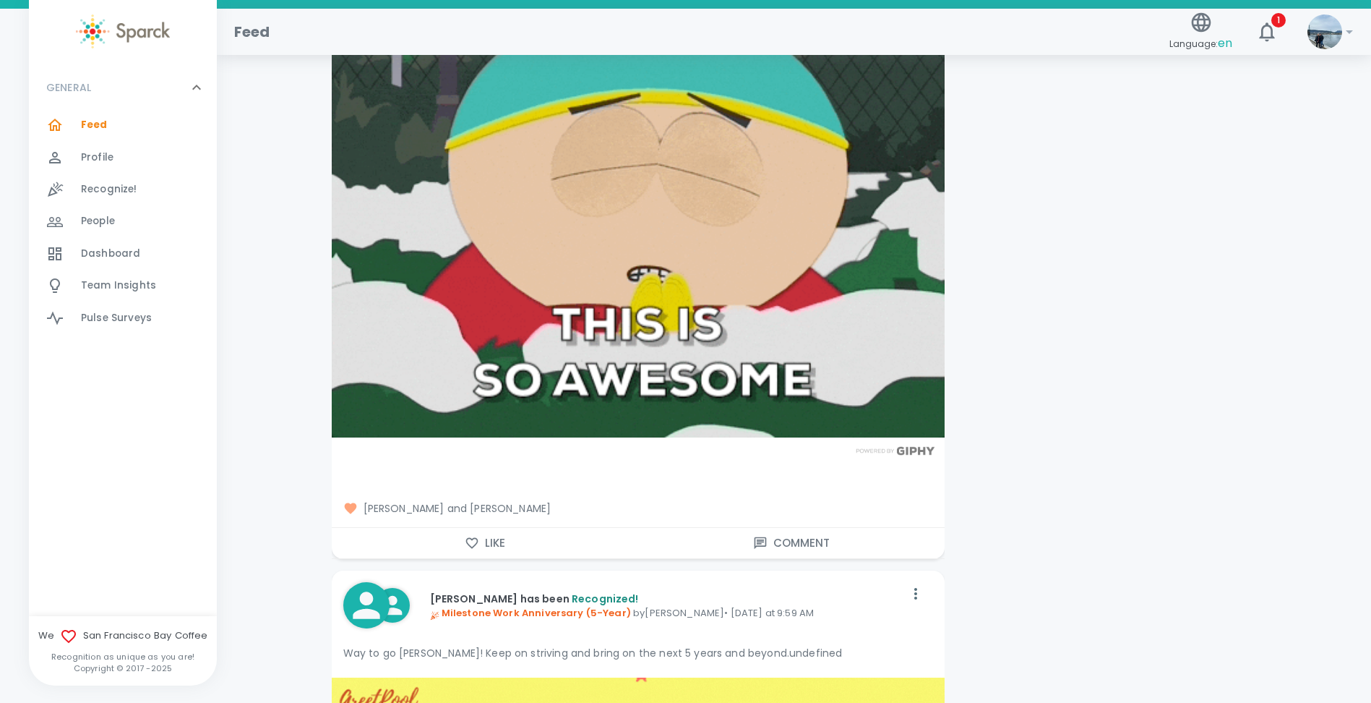
scroll to position [2674, 0]
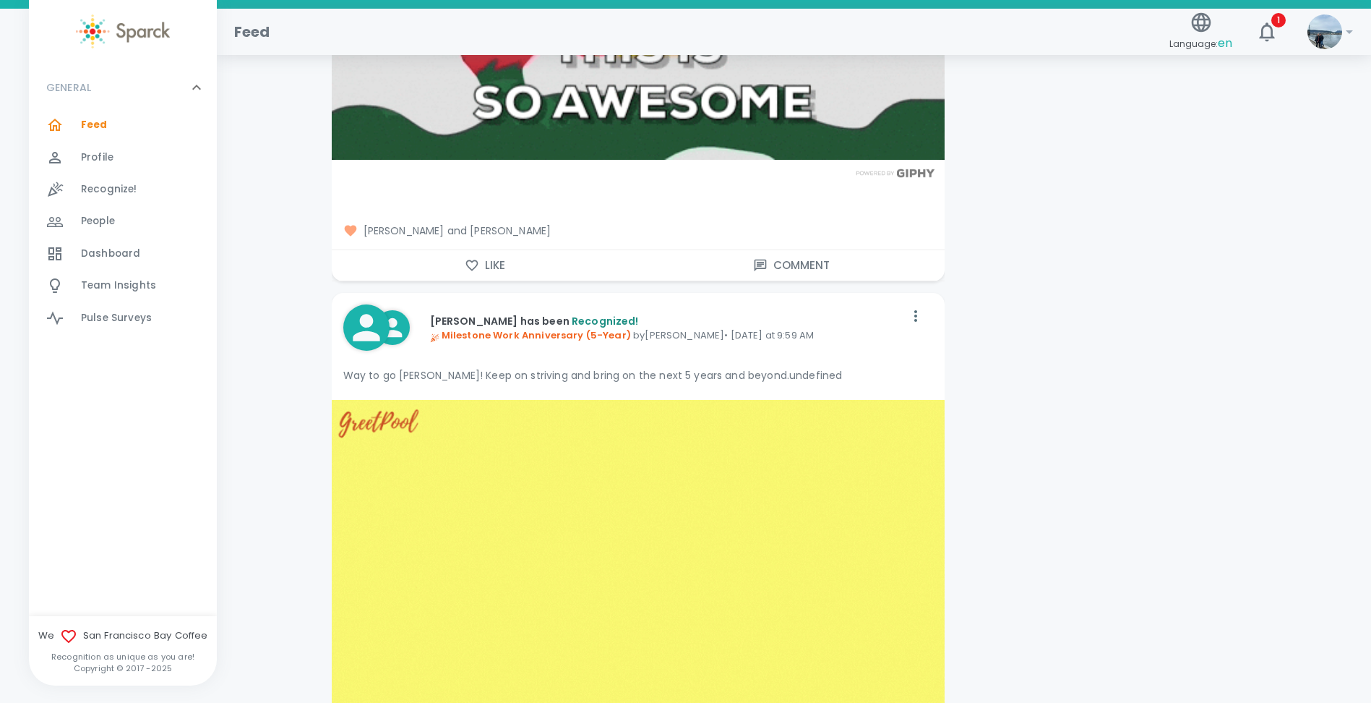
click at [473, 250] on button "Like" at bounding box center [485, 265] width 306 height 30
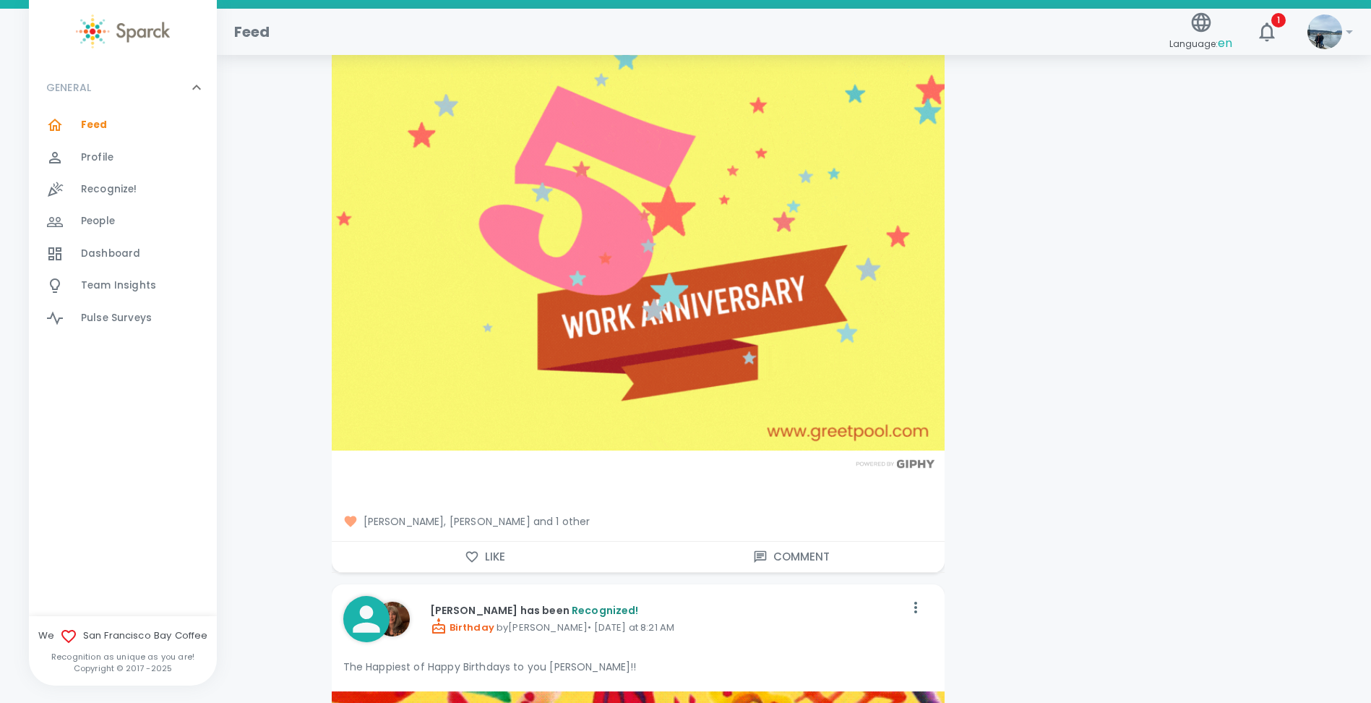
scroll to position [3325, 0]
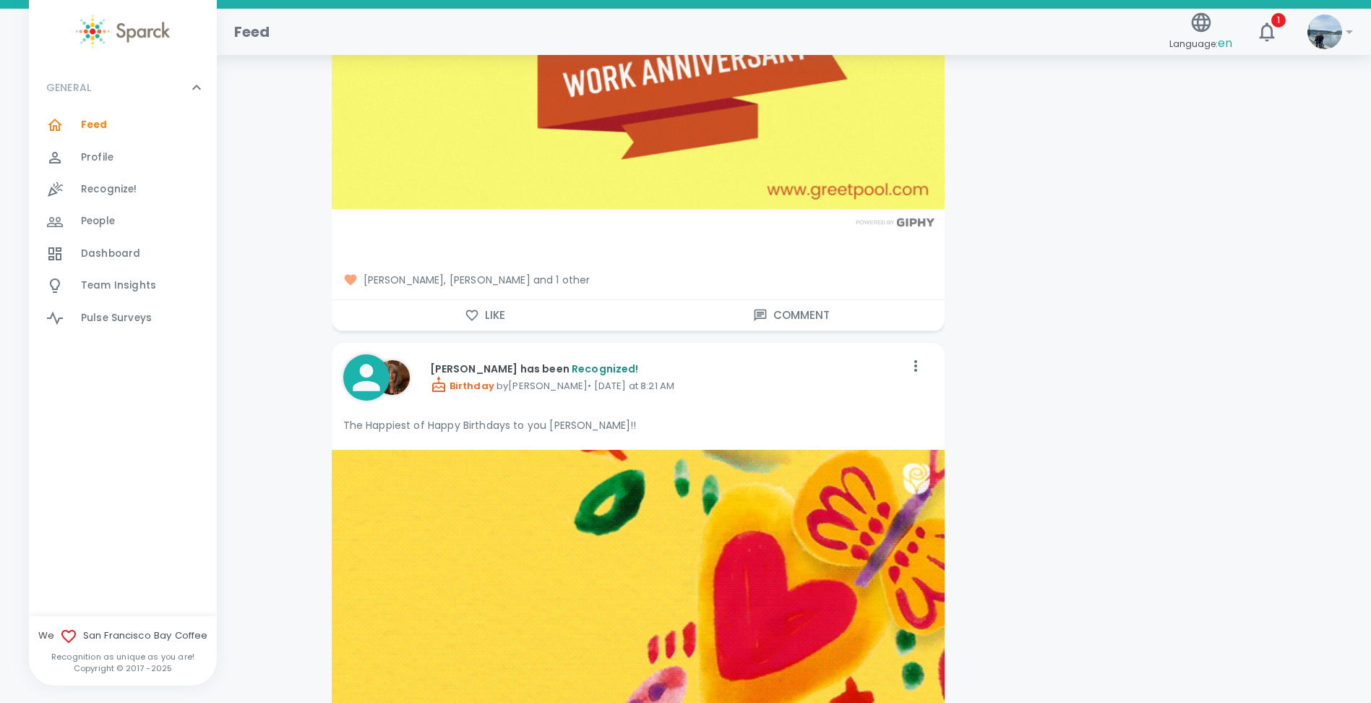
click at [463, 303] on button "Like" at bounding box center [485, 315] width 306 height 30
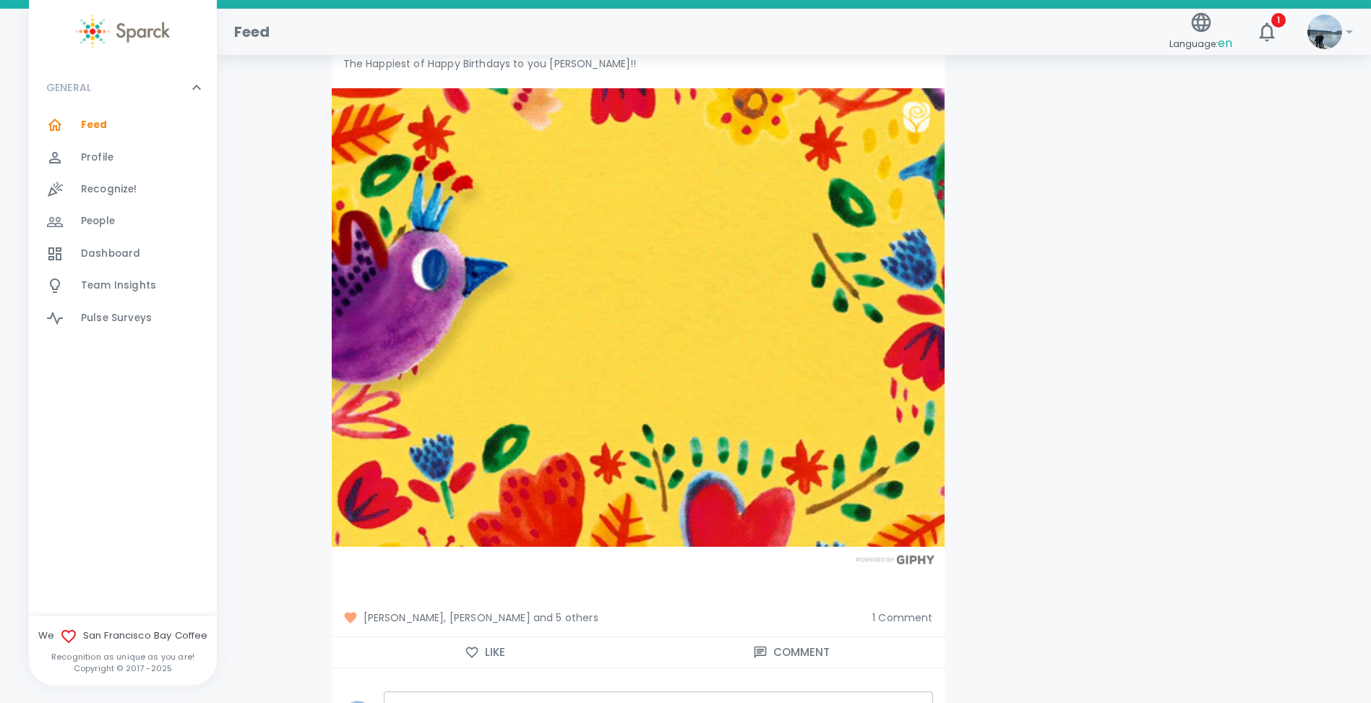
scroll to position [3975, 0]
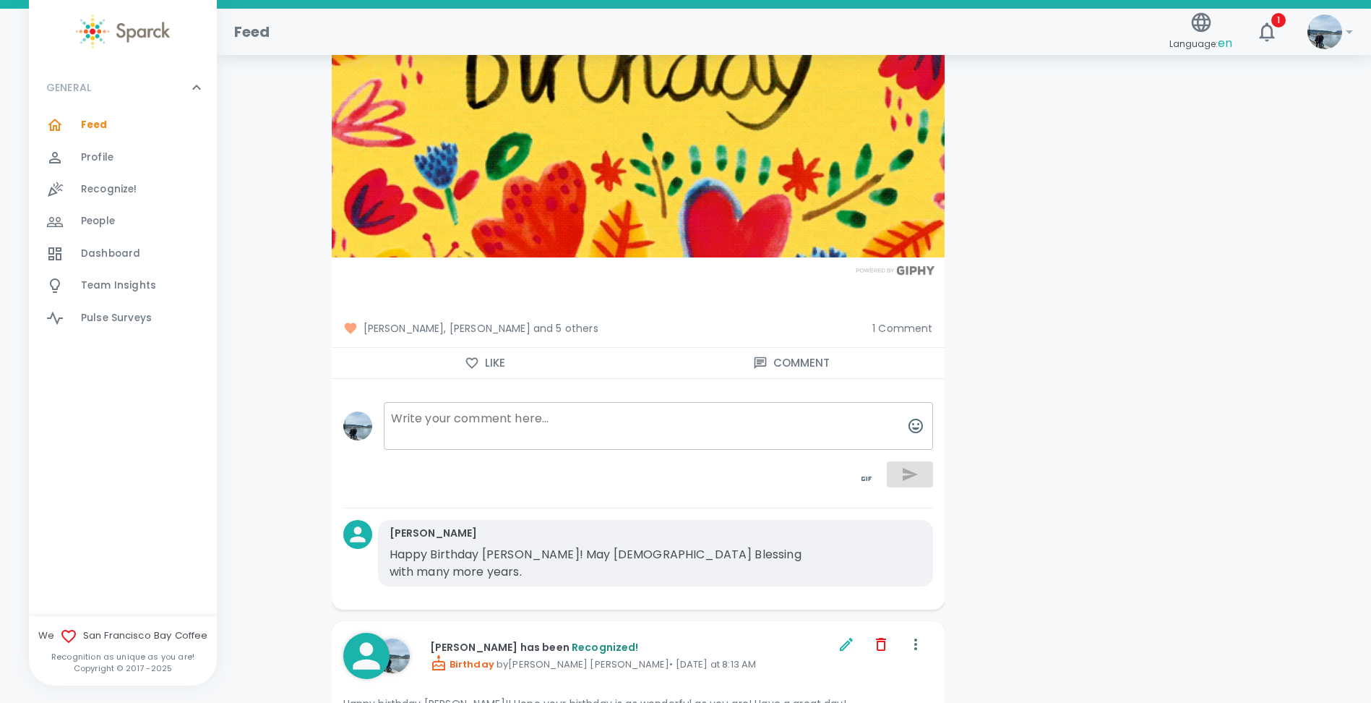
click at [461, 348] on button "Like" at bounding box center [485, 363] width 306 height 30
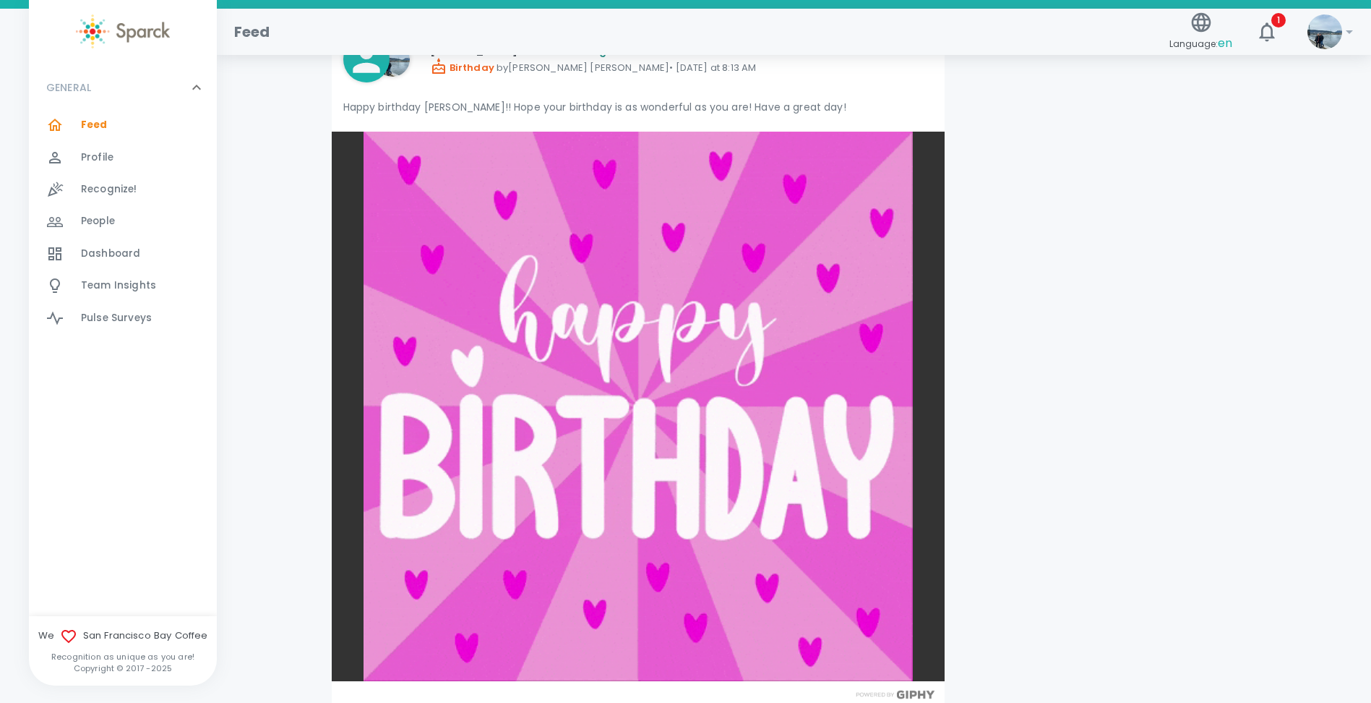
scroll to position [4698, 0]
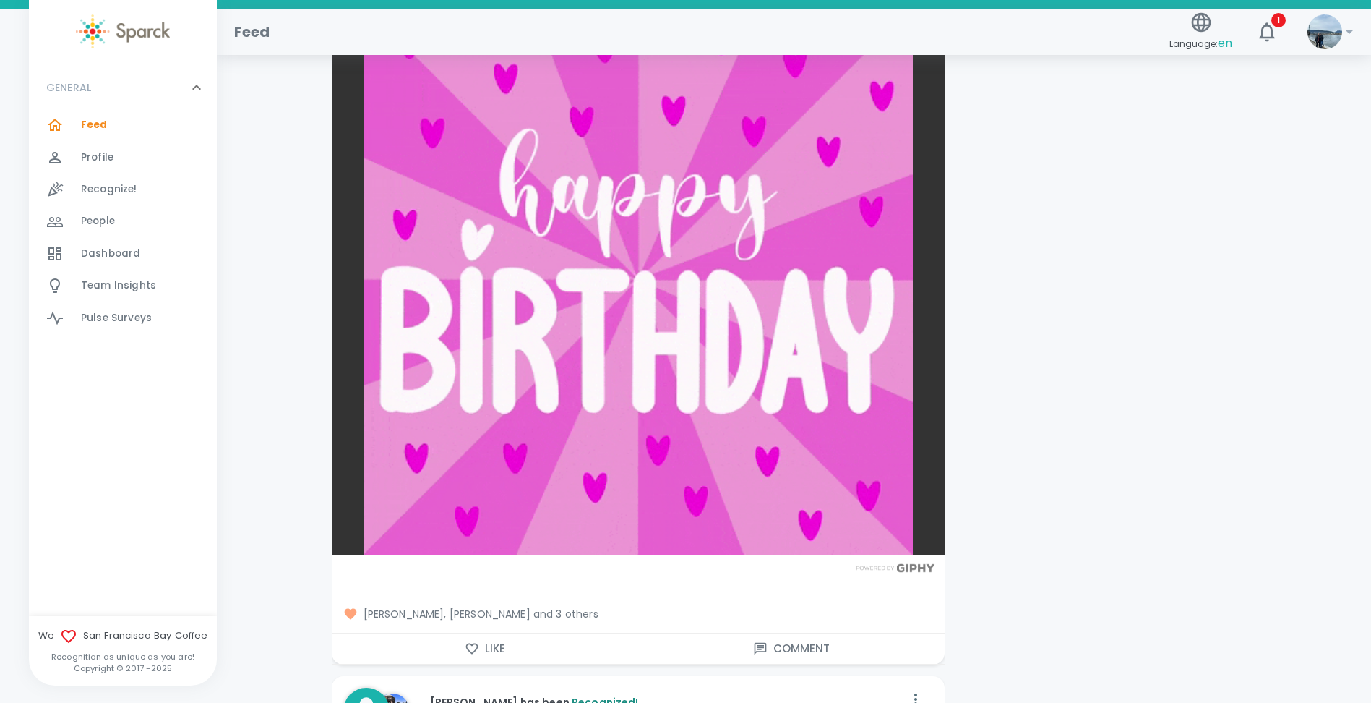
click at [473, 641] on icon "button" at bounding box center [472, 648] width 14 height 14
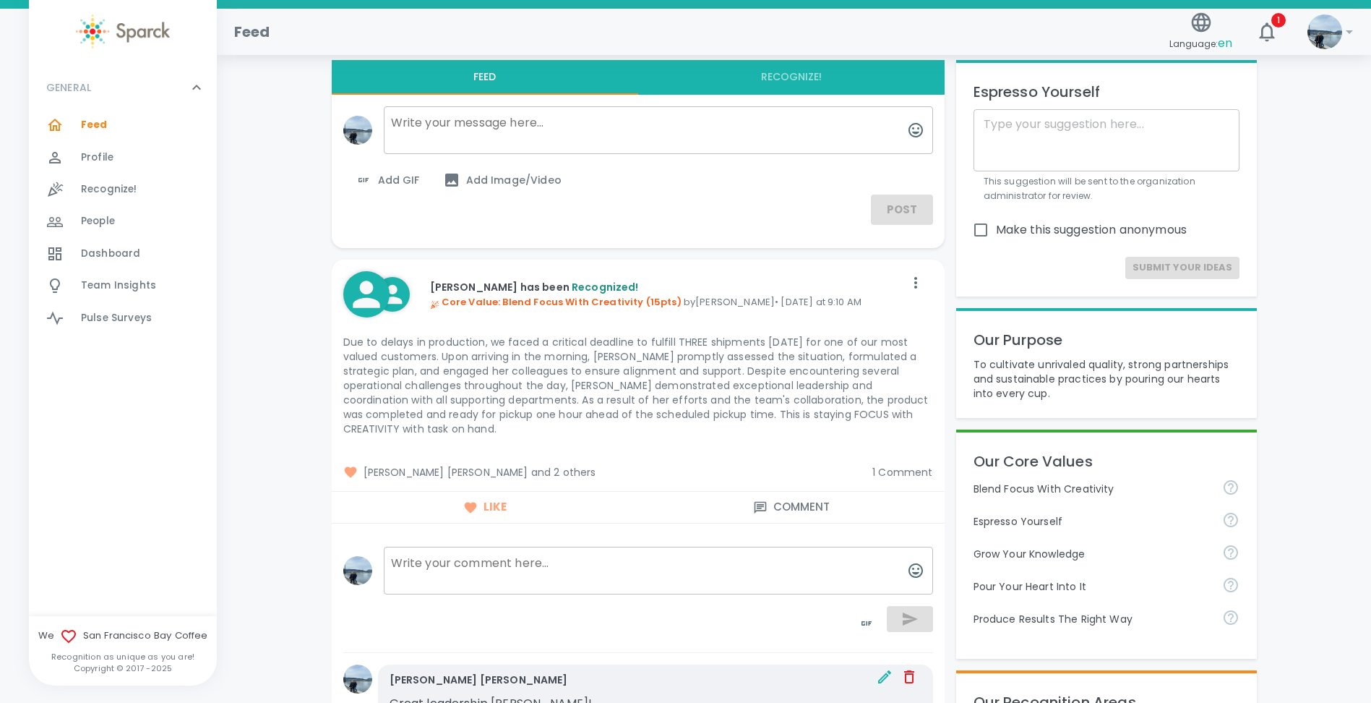
scroll to position [0, 0]
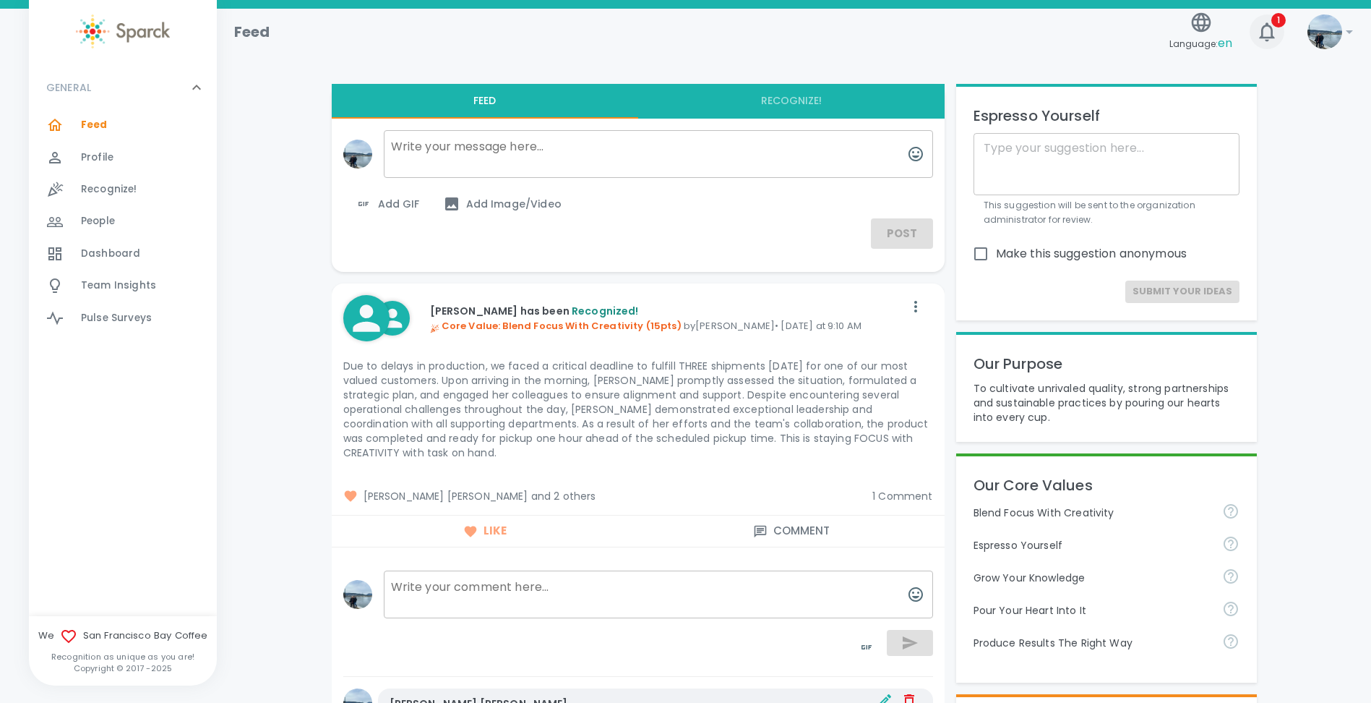
click at [1284, 28] on button "1" at bounding box center [1267, 31] width 35 height 35
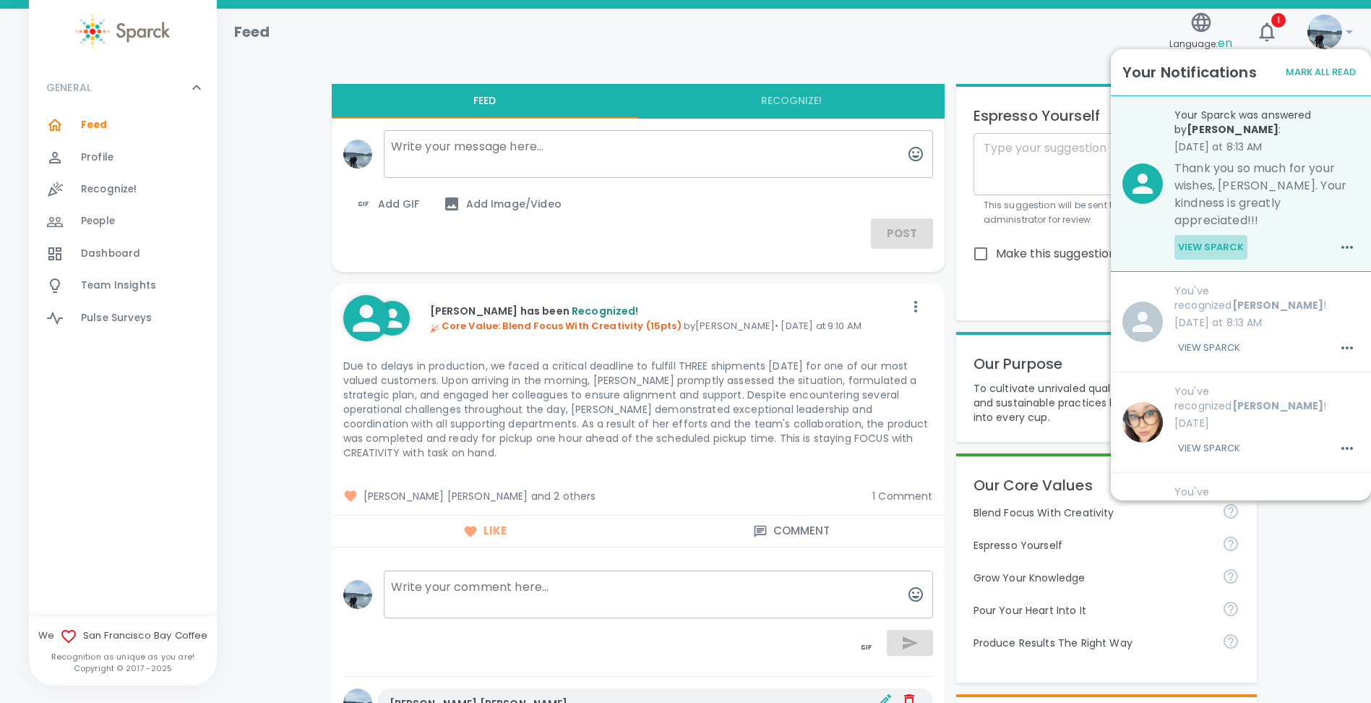
click at [1203, 245] on button "View Sparck" at bounding box center [1211, 247] width 73 height 25
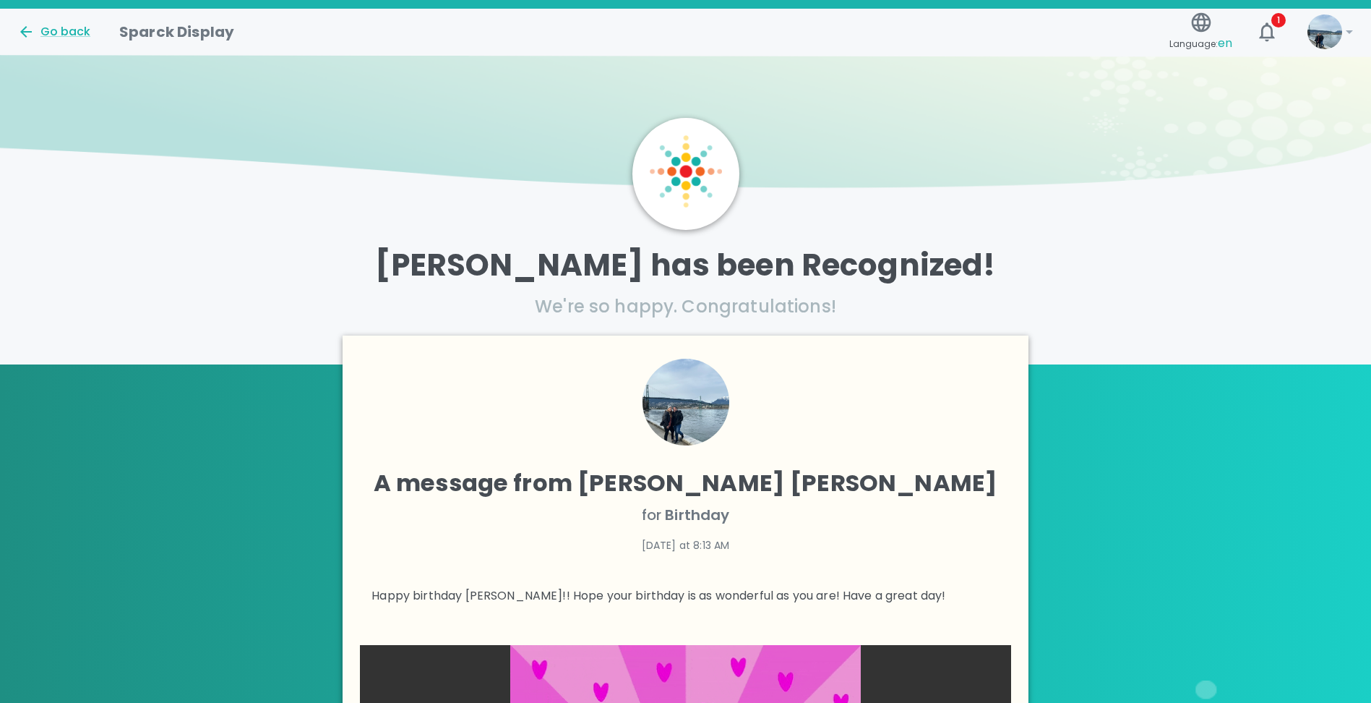
click at [44, 20] on div "Go back" at bounding box center [57, 27] width 102 height 30
click at [50, 36] on div "Go back" at bounding box center [53, 31] width 73 height 17
